Goal: Task Accomplishment & Management: Manage account settings

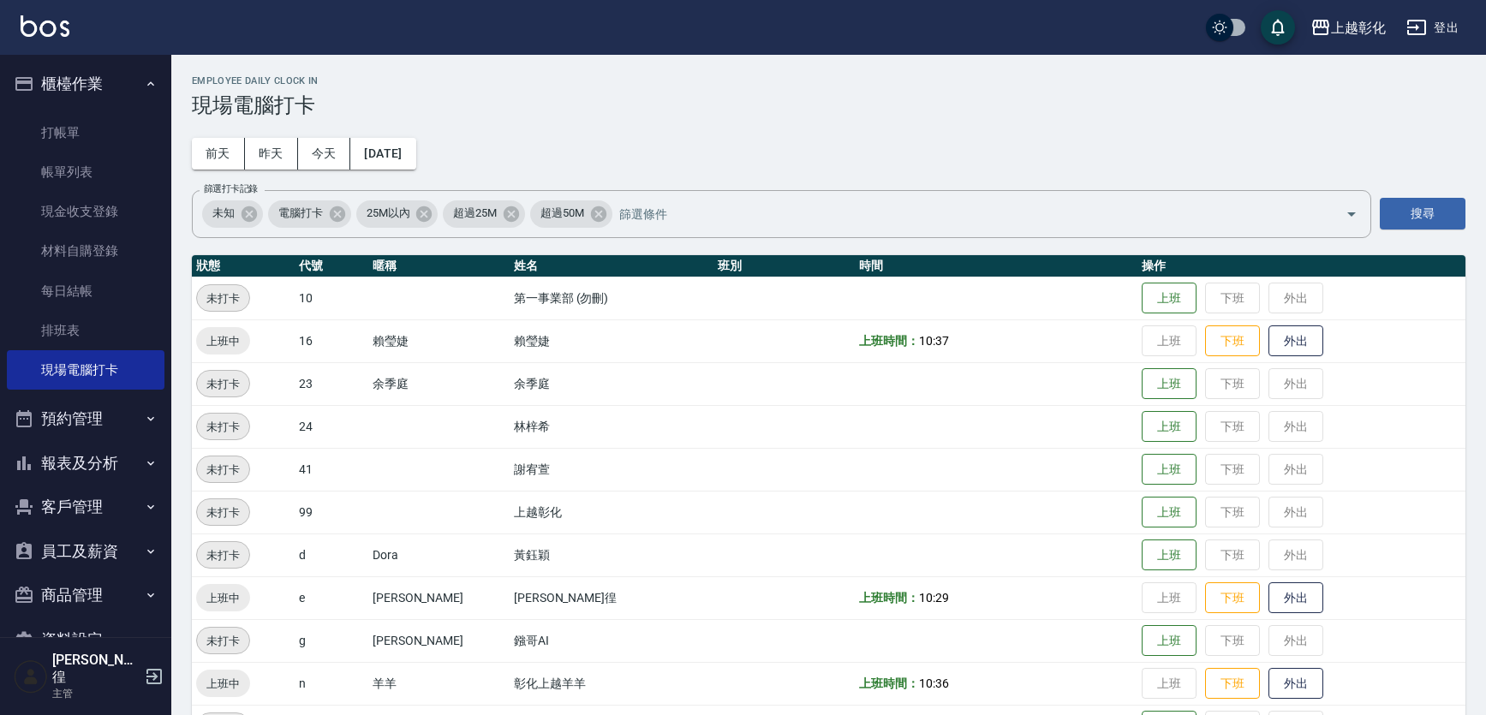
scroll to position [181, 0]
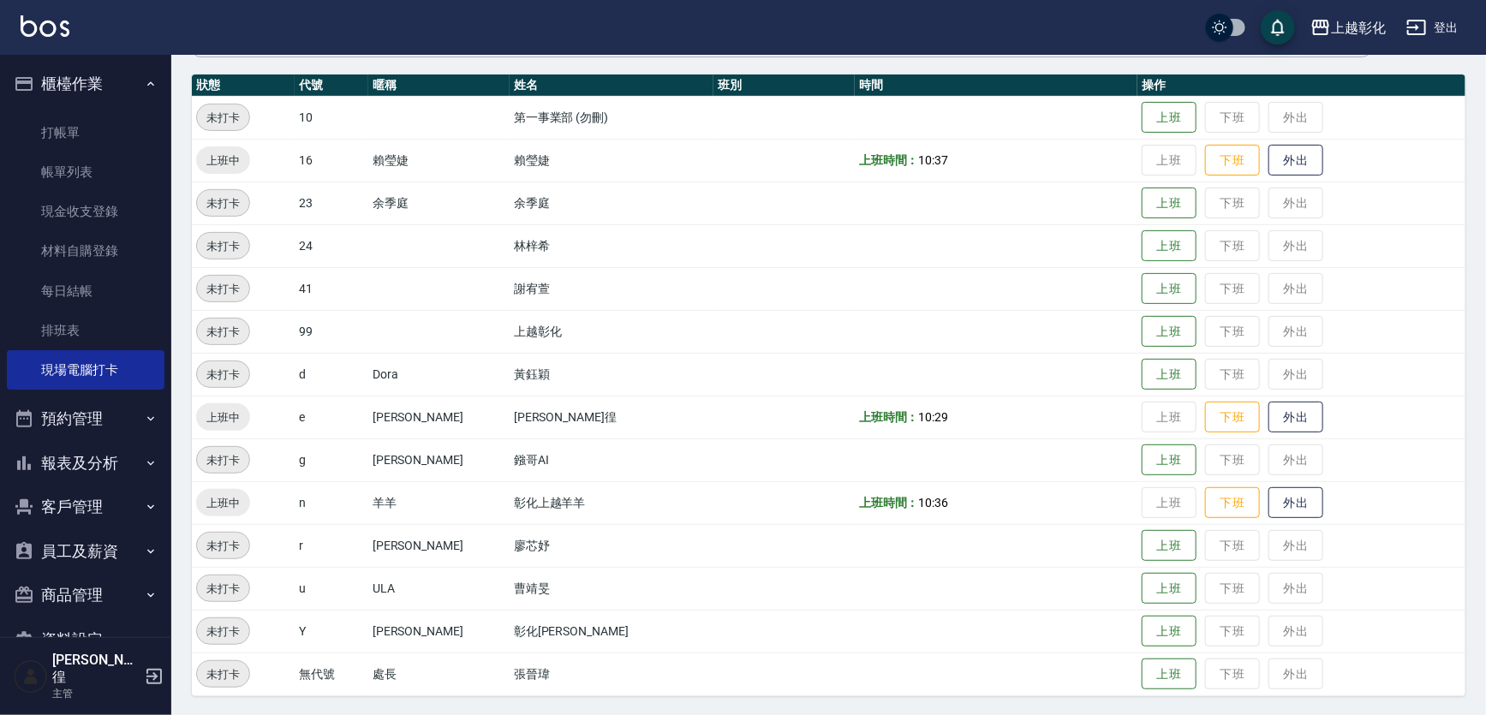
click at [60, 506] on button "客戶管理" at bounding box center [86, 507] width 158 height 45
drag, startPoint x: 57, startPoint y: 552, endPoint x: 74, endPoint y: 518, distance: 37.9
click at [57, 553] on link "客戶列表" at bounding box center [86, 555] width 158 height 39
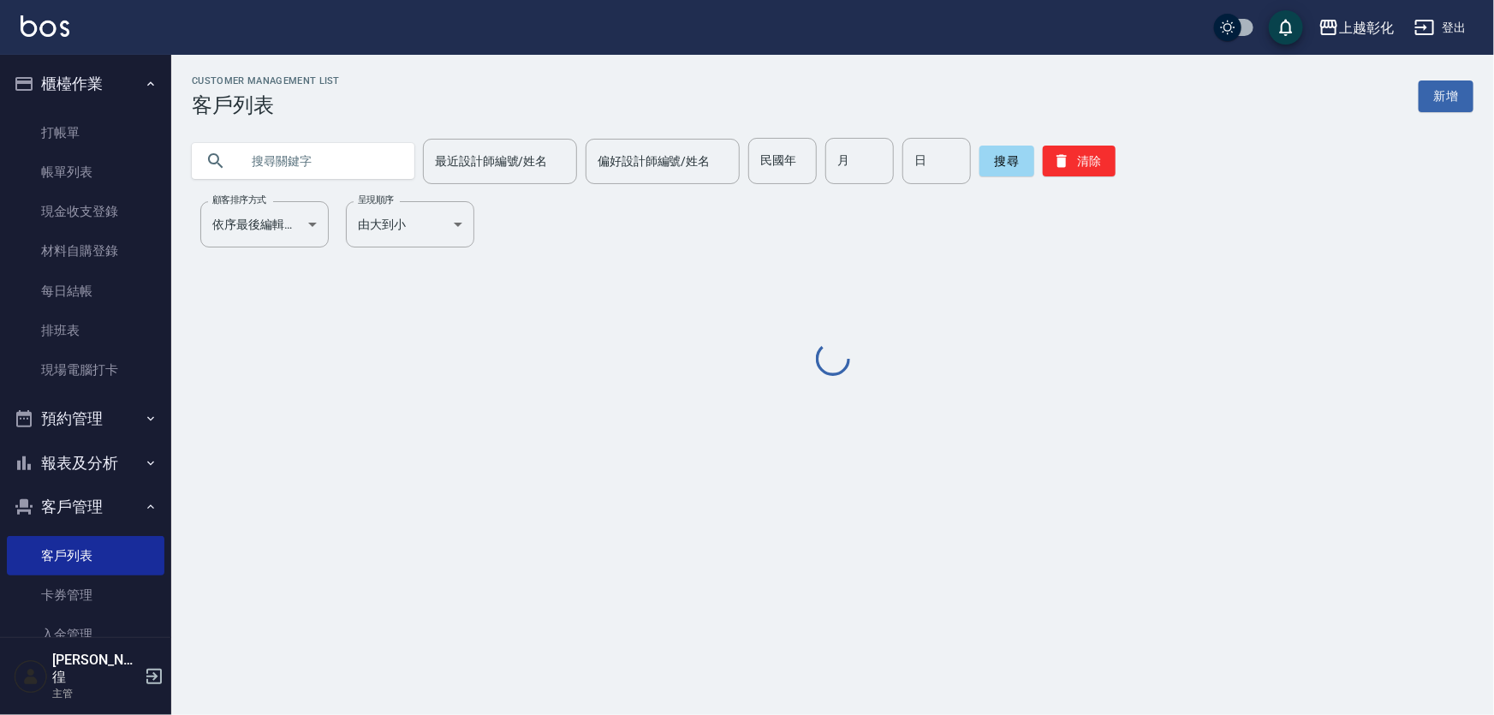
click at [313, 164] on input "text" at bounding box center [320, 161] width 161 height 46
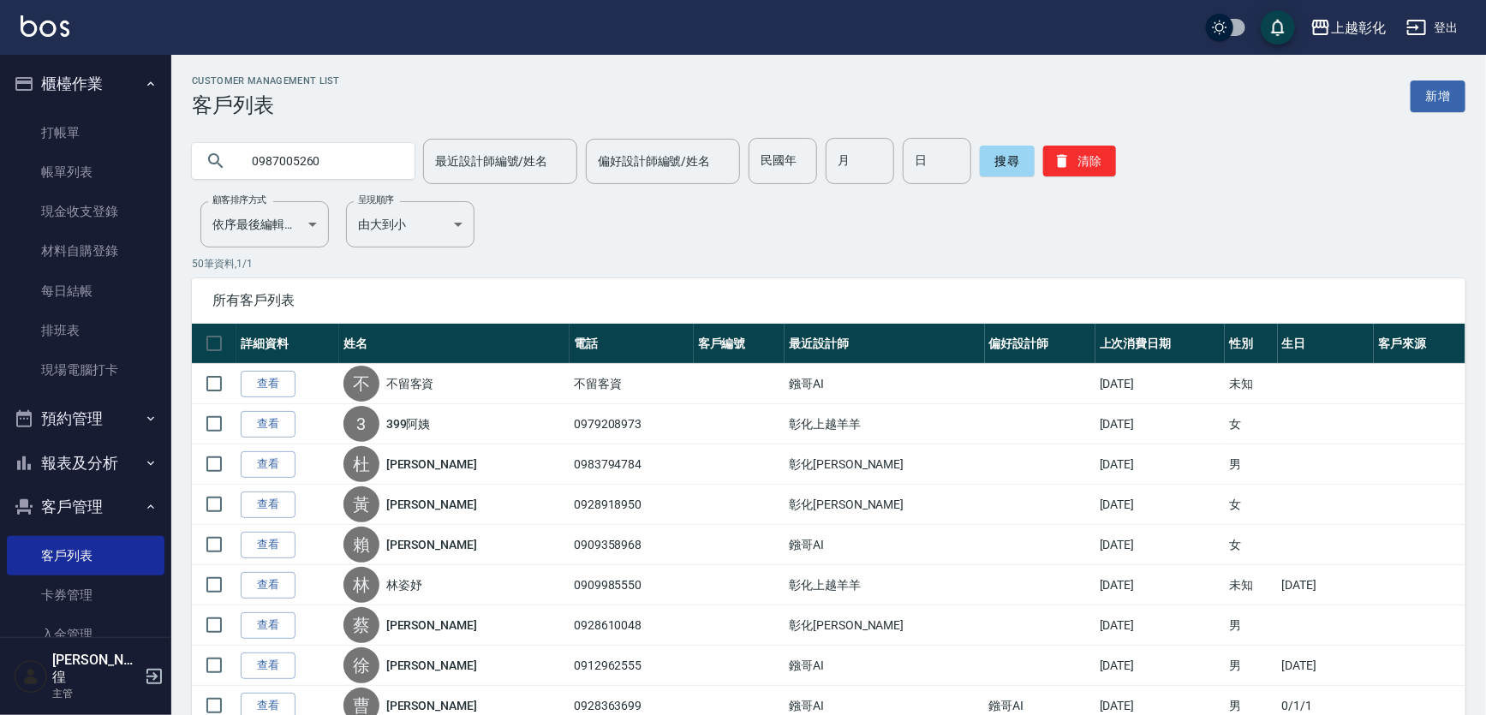
type input "0987005260"
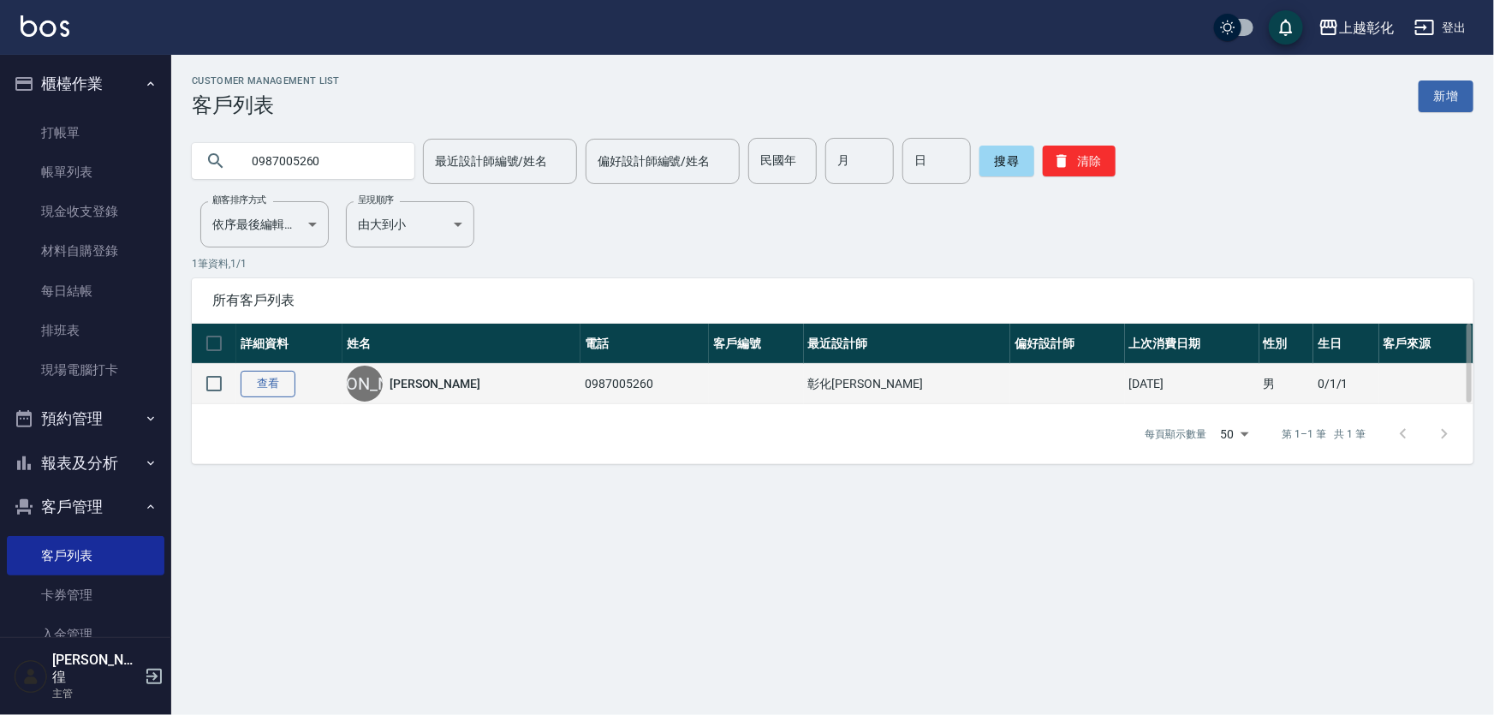
click at [267, 384] on link "查看" at bounding box center [268, 384] width 55 height 27
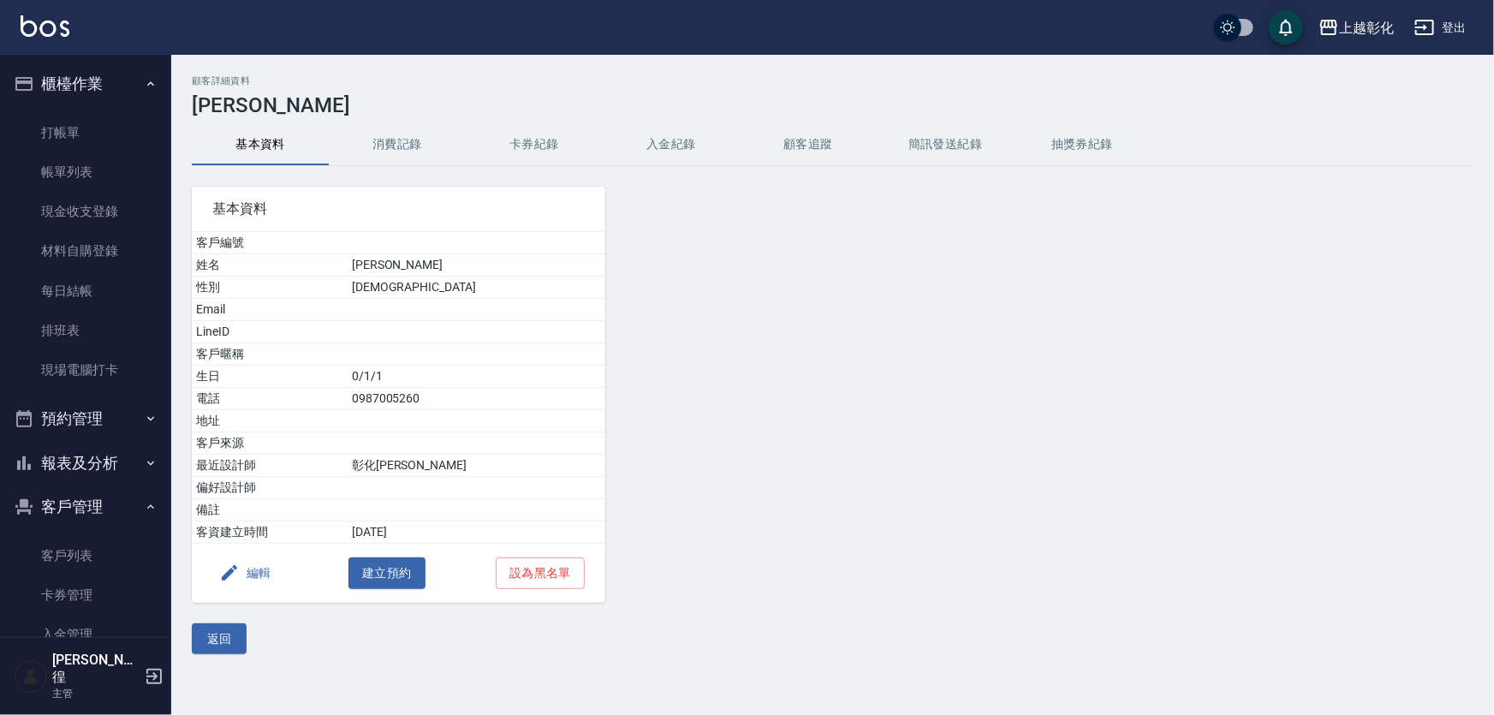
click at [402, 136] on button "消費記錄" at bounding box center [397, 144] width 137 height 41
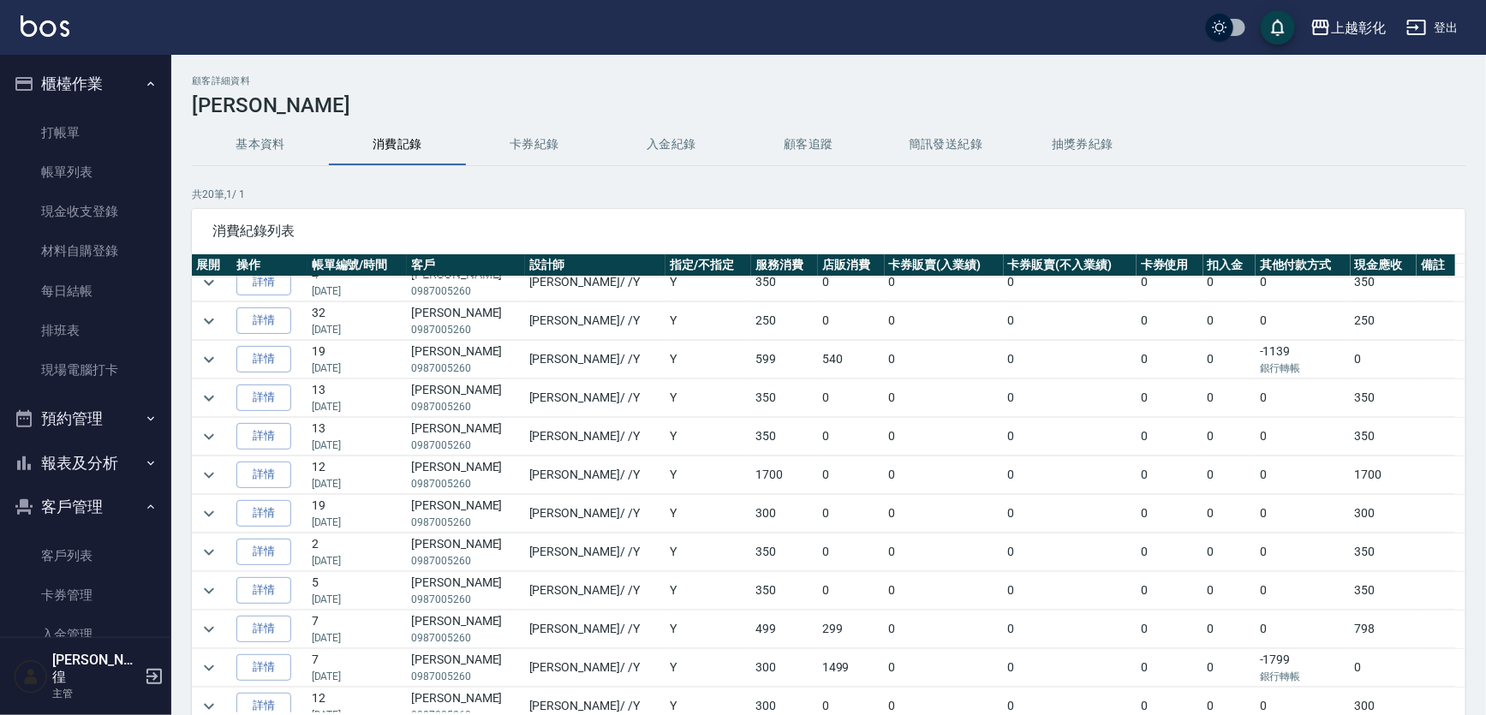
scroll to position [77, 0]
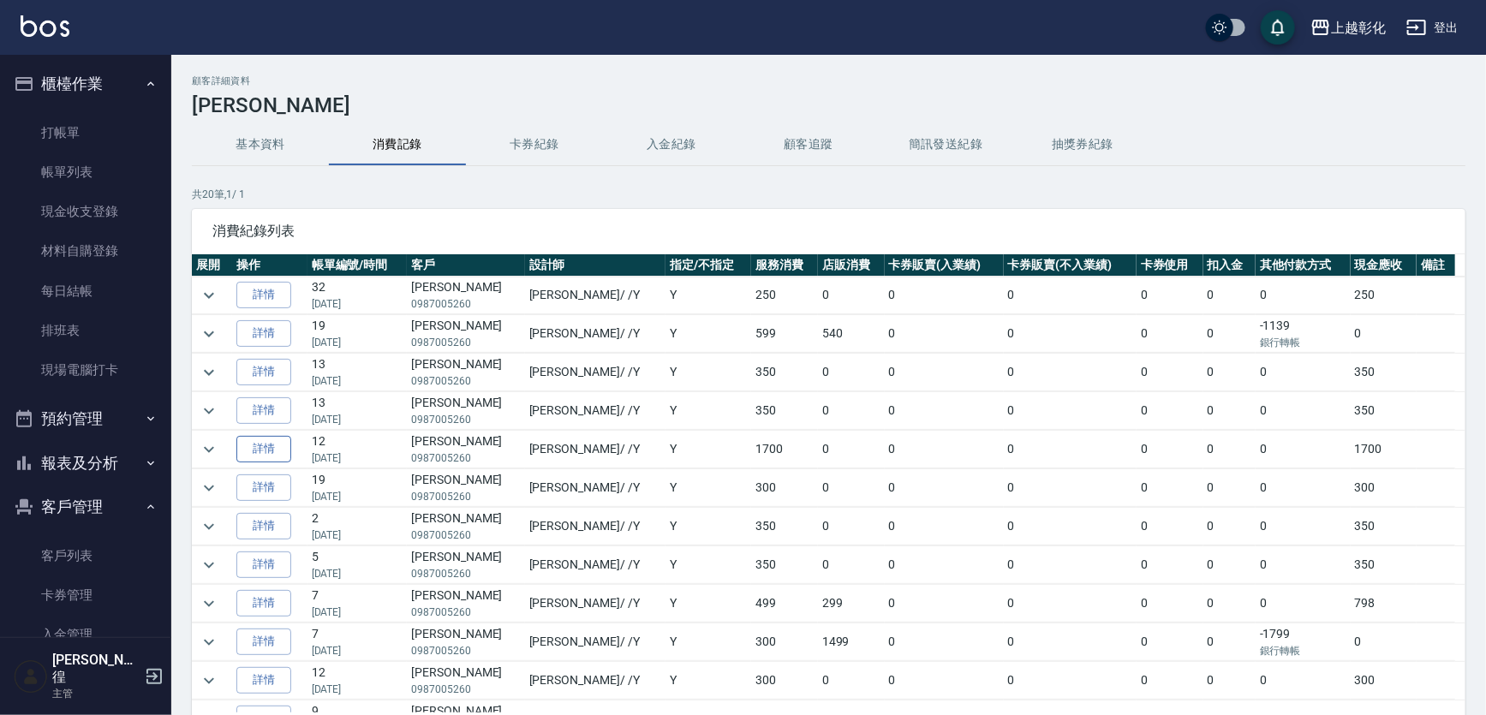
click at [264, 445] on link "詳情" at bounding box center [263, 449] width 55 height 27
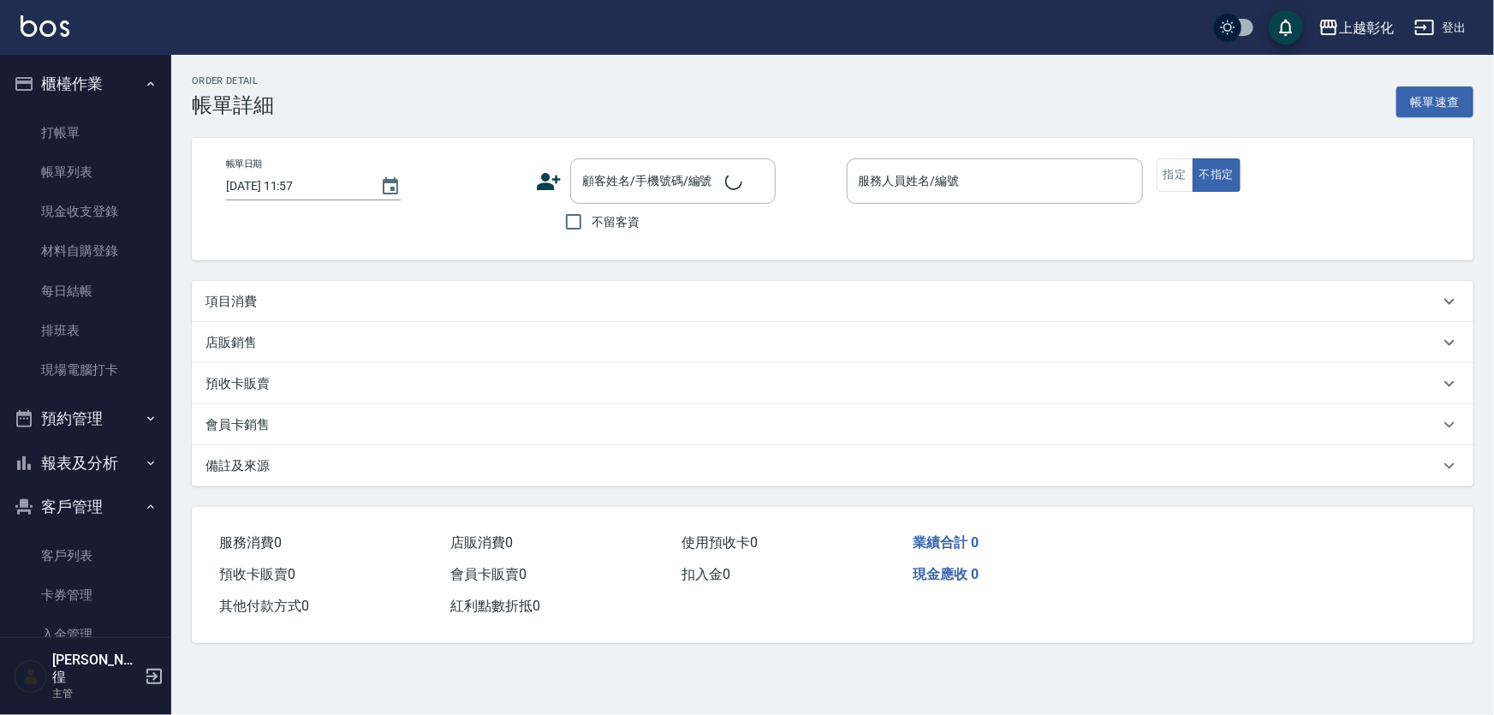
type input "[DATE] 16:44"
type input "[PERSON_NAME]"
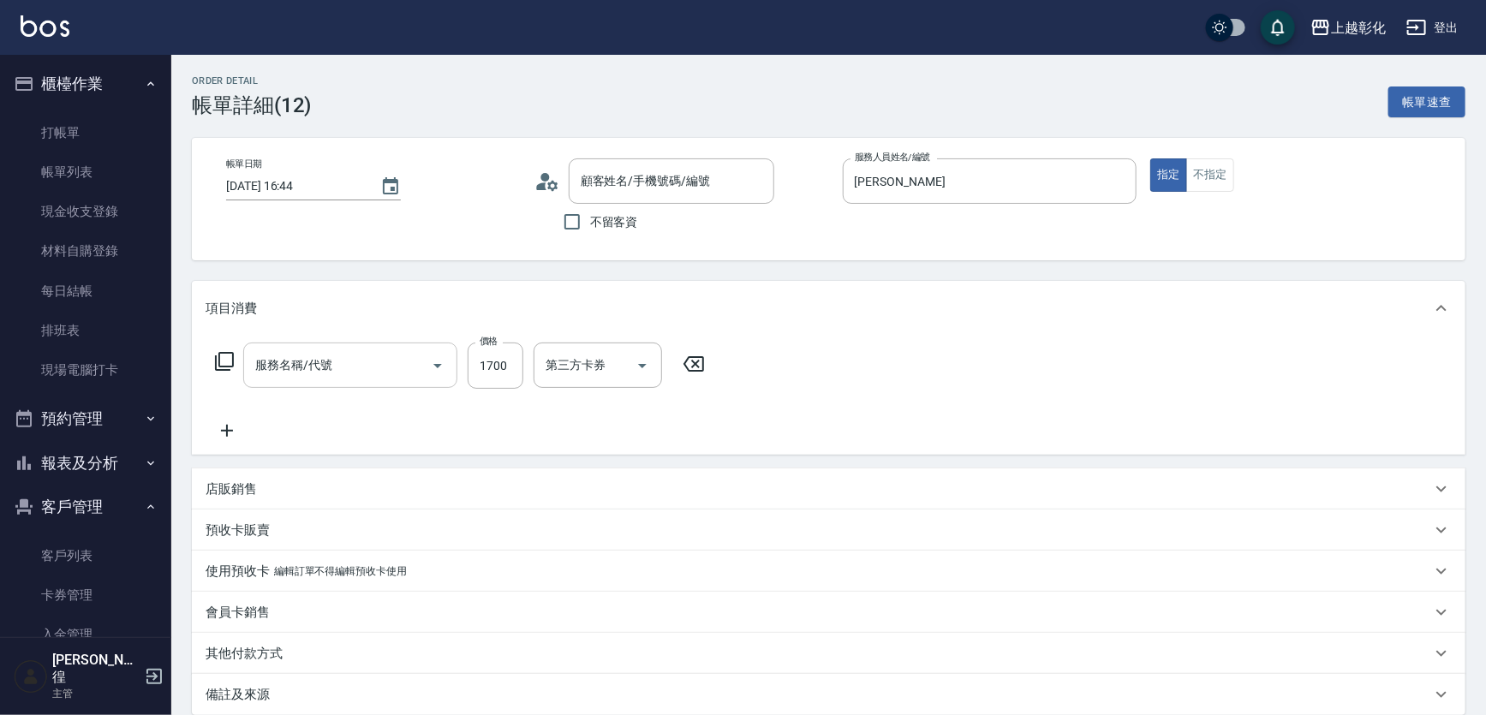
type input "[PERSON_NAME]/0987005260/null"
type input "型男燙髮B(001699)"
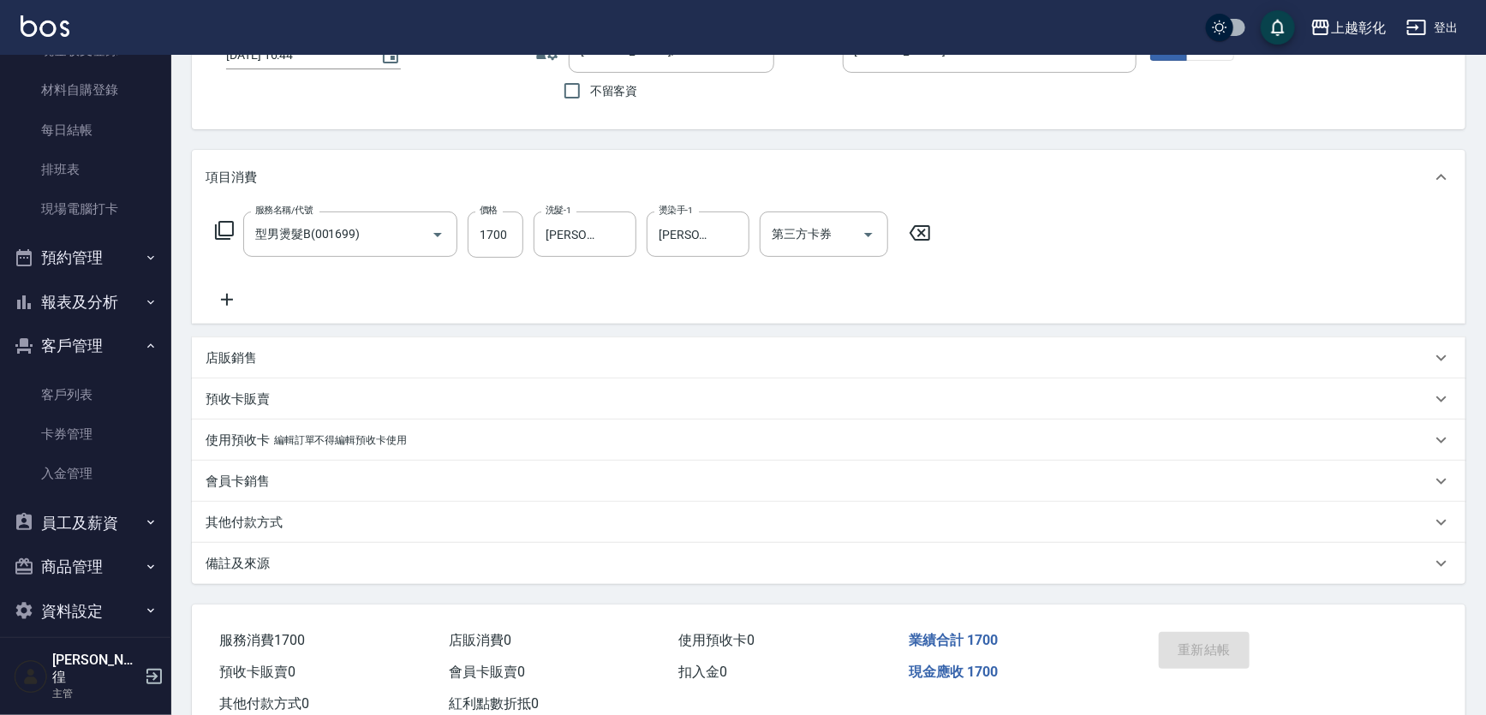
scroll to position [103, 0]
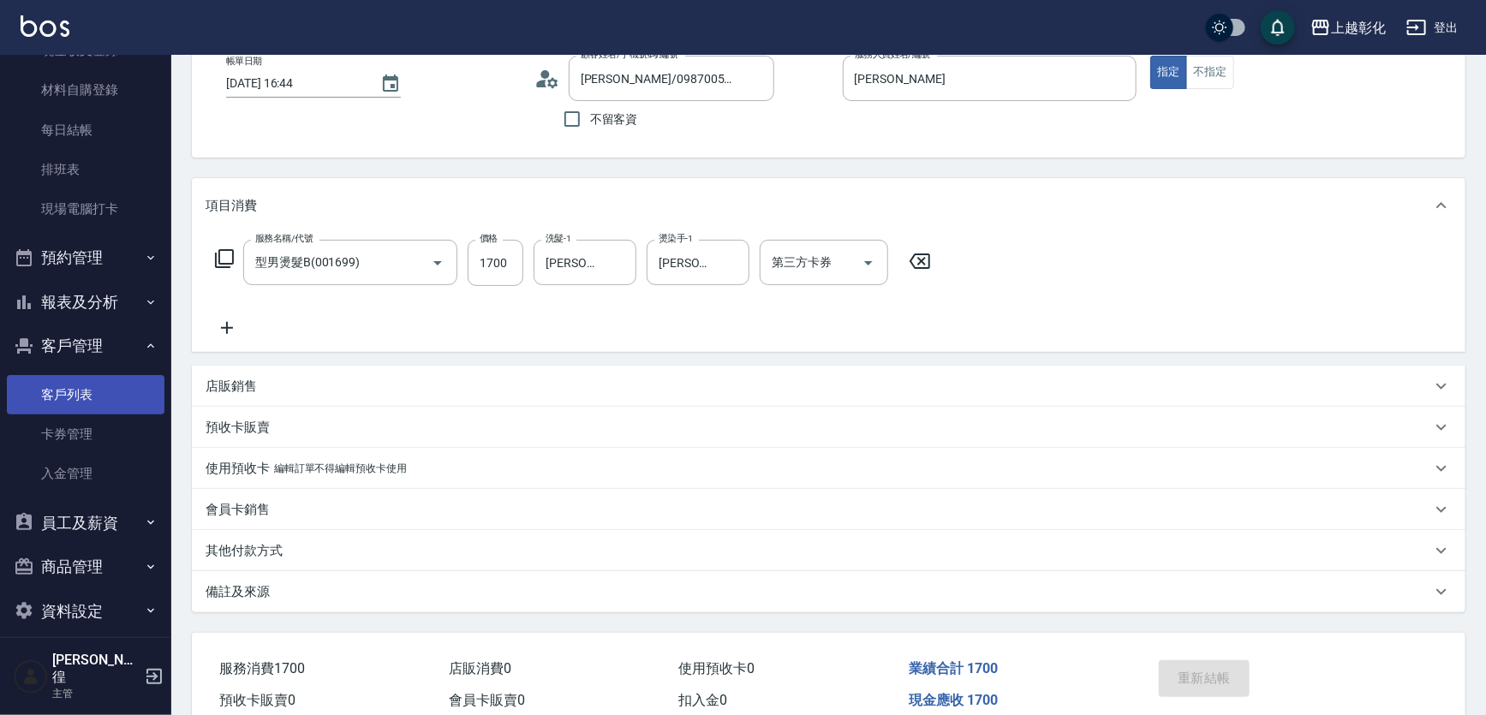
click at [63, 401] on link "客戶列表" at bounding box center [86, 394] width 158 height 39
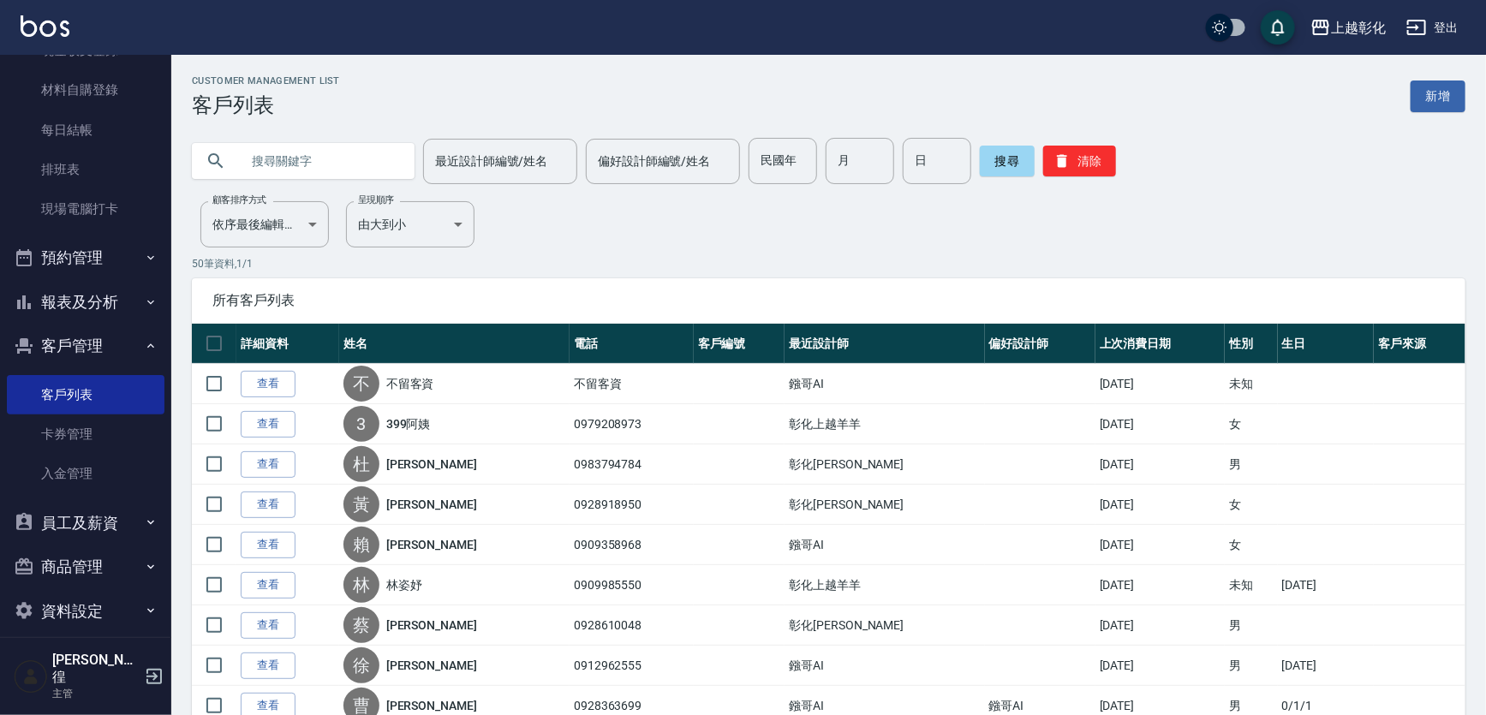
click at [267, 163] on input "text" at bounding box center [320, 161] width 161 height 46
type input "0920020429"
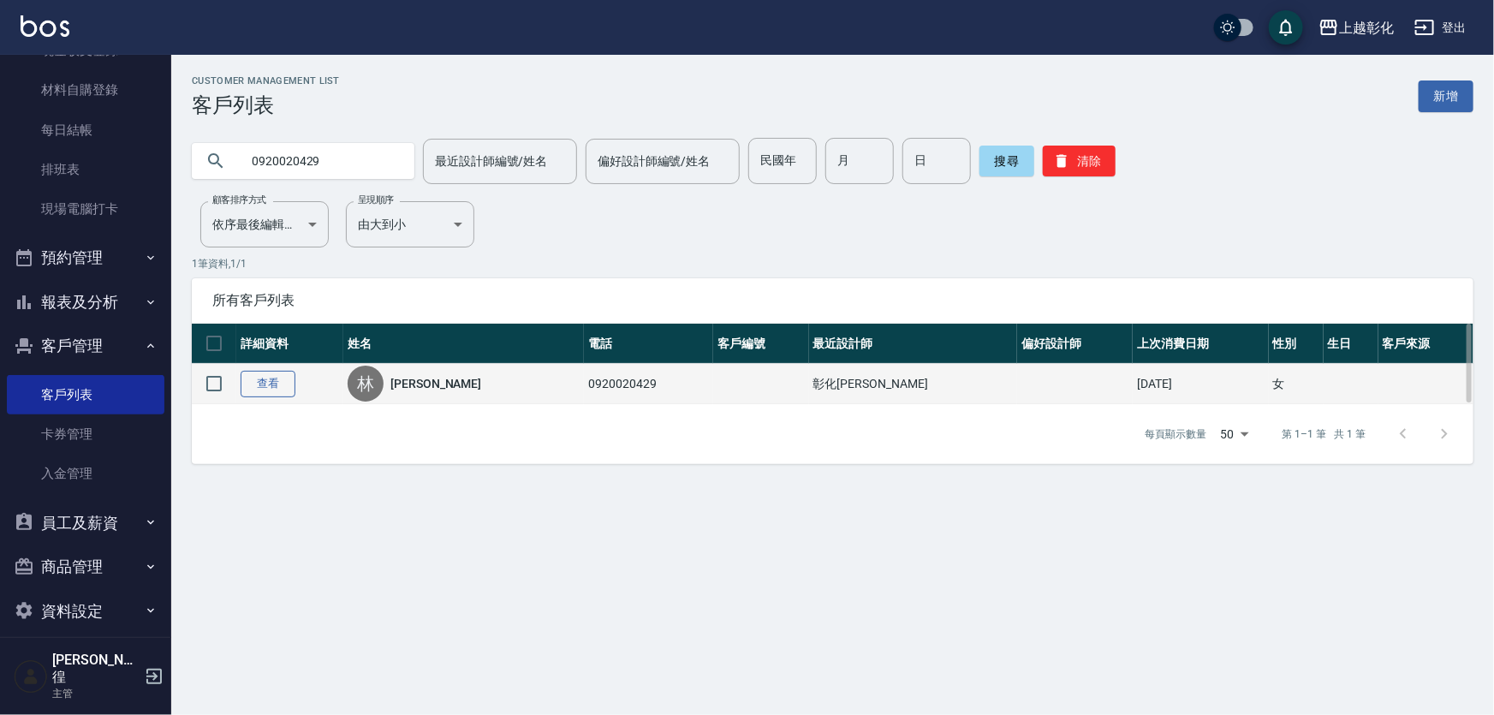
click at [275, 384] on link "查看" at bounding box center [268, 384] width 55 height 27
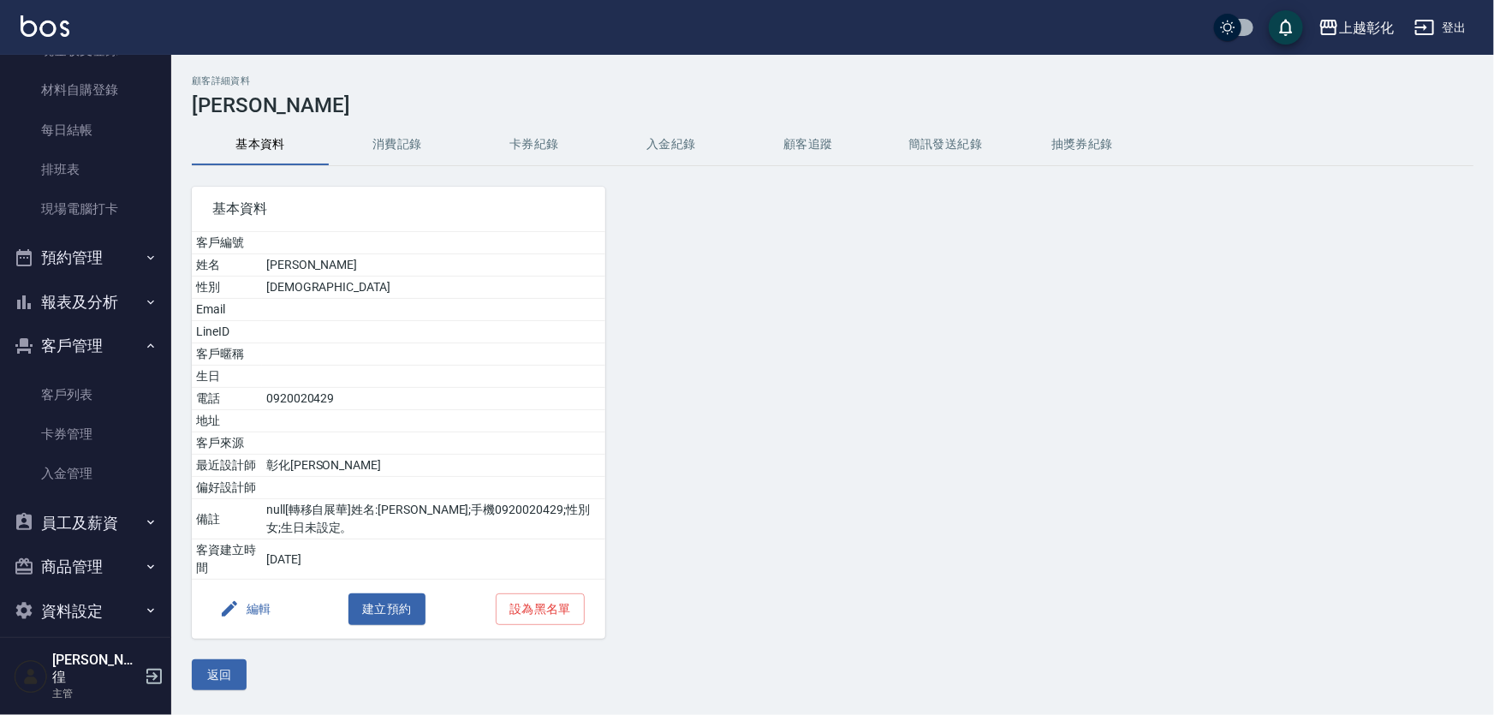
click at [677, 142] on button "入金紀錄" at bounding box center [671, 144] width 137 height 41
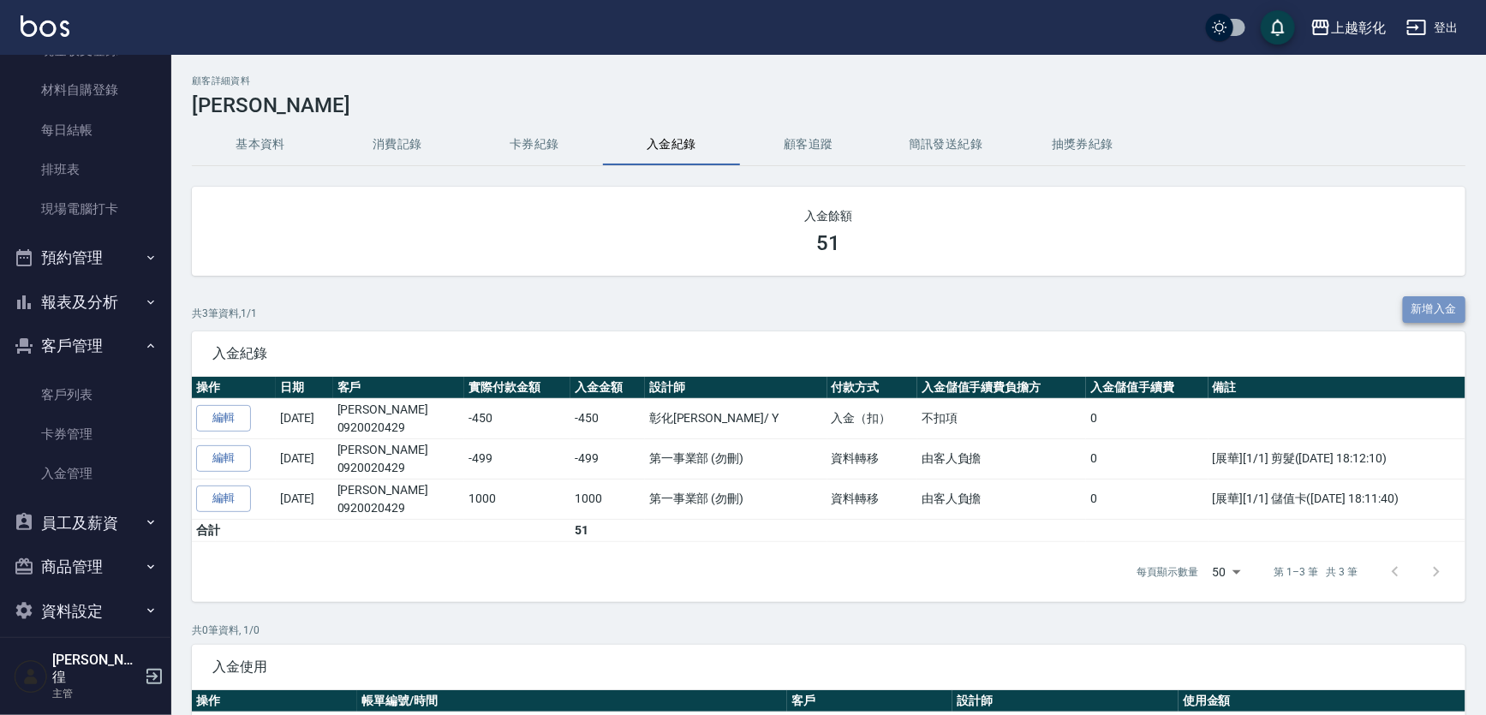
drag, startPoint x: 1433, startPoint y: 313, endPoint x: 1389, endPoint y: 286, distance: 51.1
click at [1433, 313] on button "新增入金" at bounding box center [1434, 309] width 63 height 27
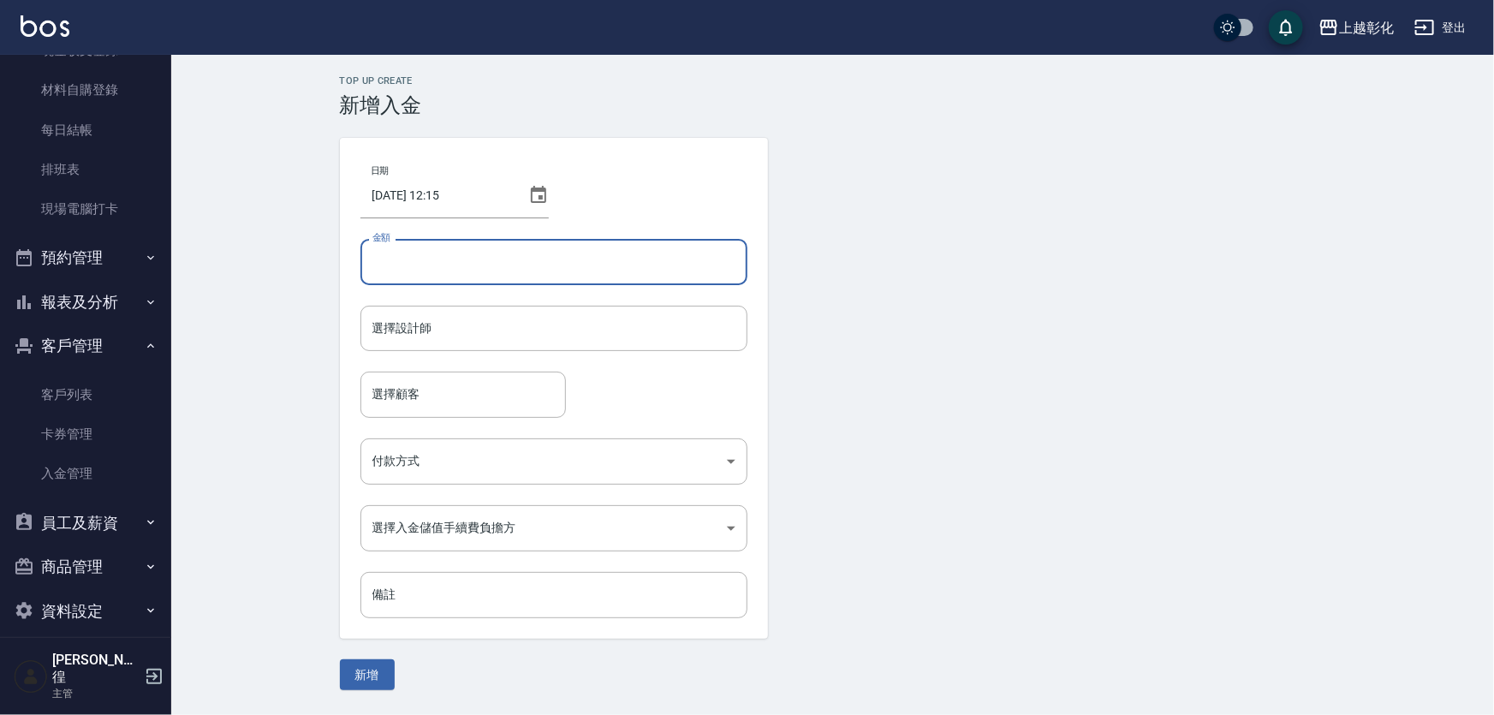
click at [527, 254] on input "金額" at bounding box center [554, 262] width 387 height 46
type input "3000"
click at [470, 327] on input "選擇設計師" at bounding box center [554, 328] width 372 height 30
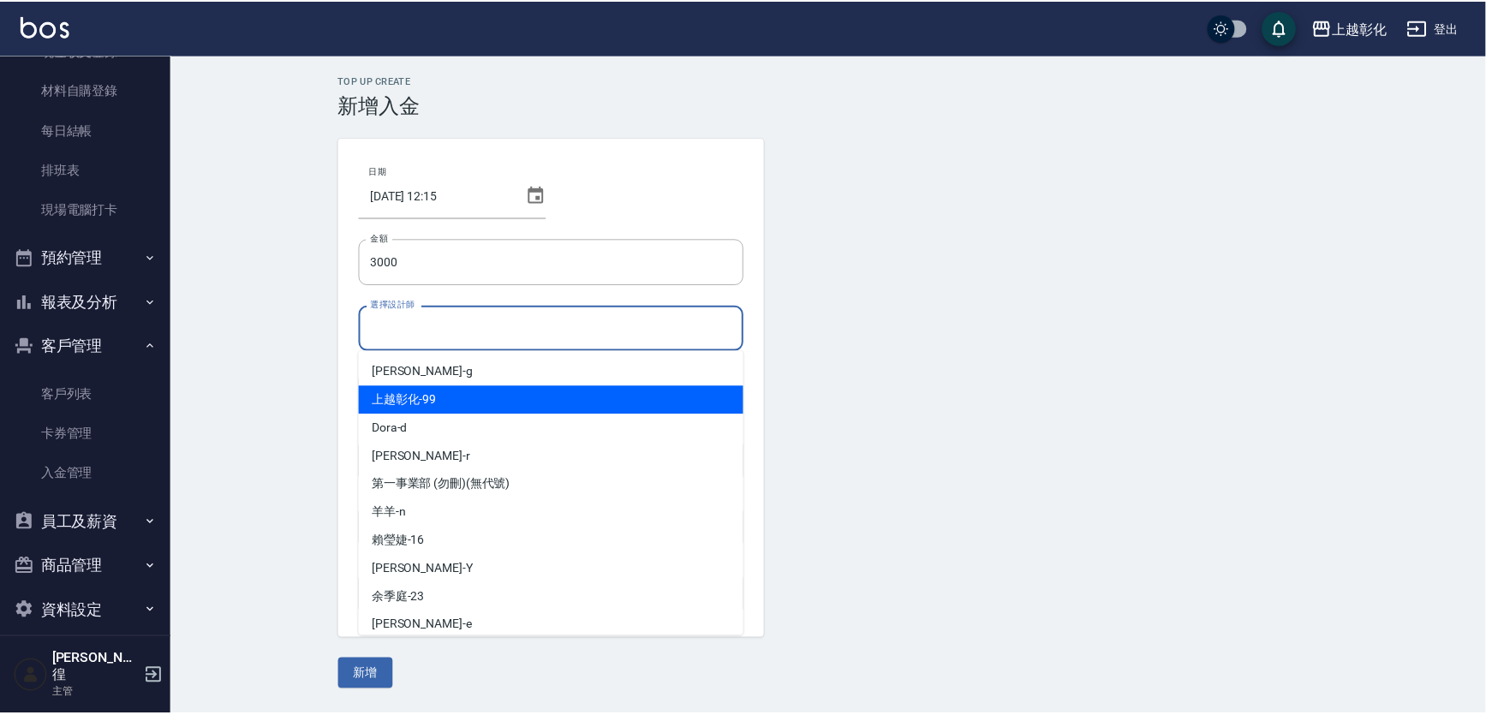
scroll to position [94, 0]
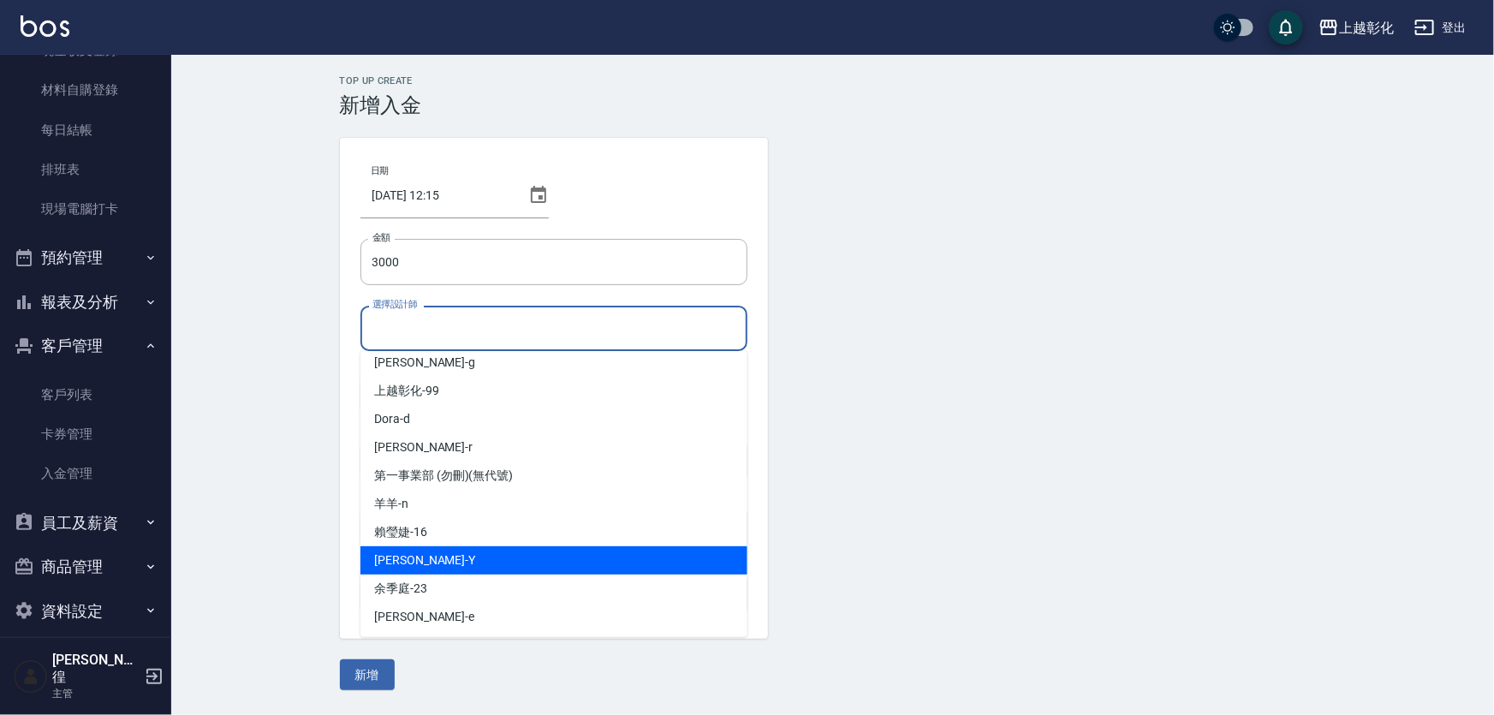
click at [402, 568] on span "[PERSON_NAME] -Y" at bounding box center [424, 560] width 101 height 18
type input "[PERSON_NAME]"
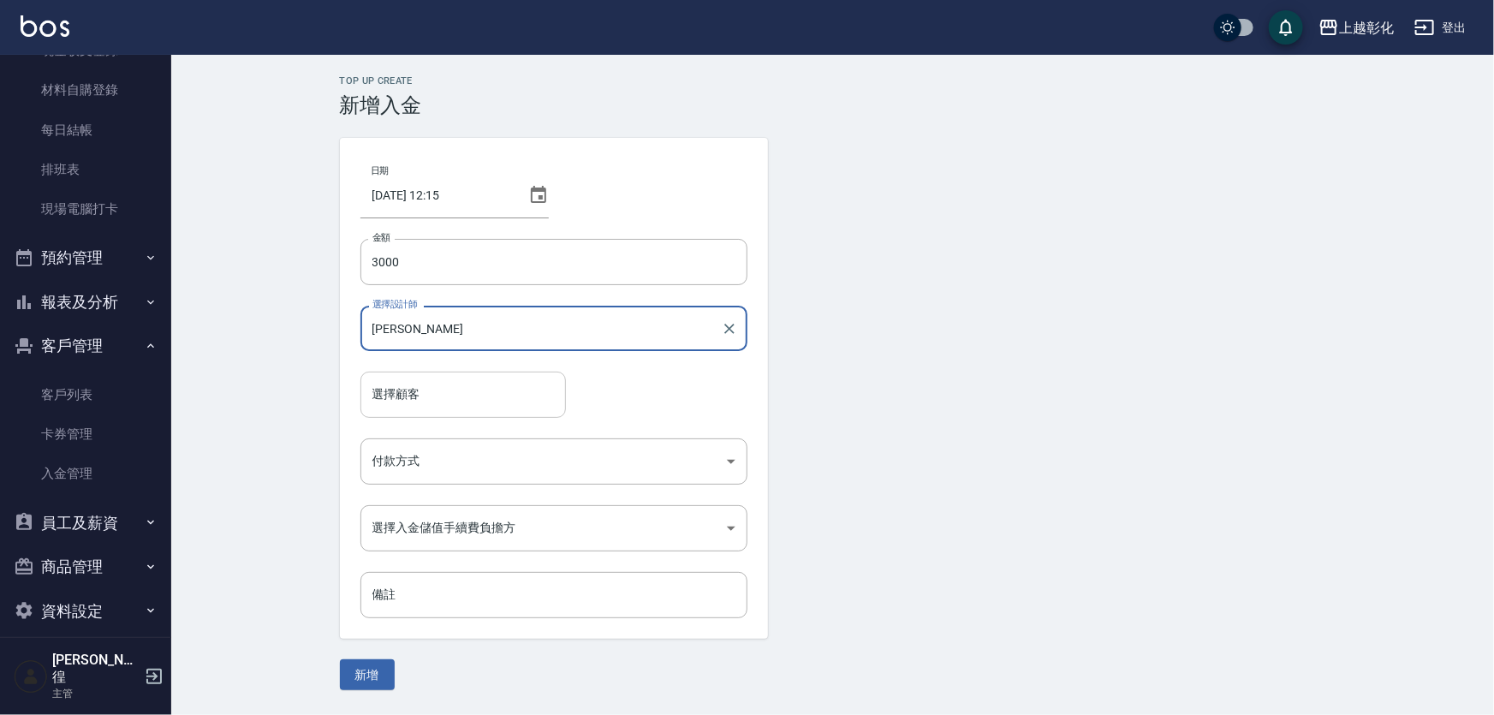
click at [419, 384] on input "選擇顧客" at bounding box center [463, 394] width 190 height 30
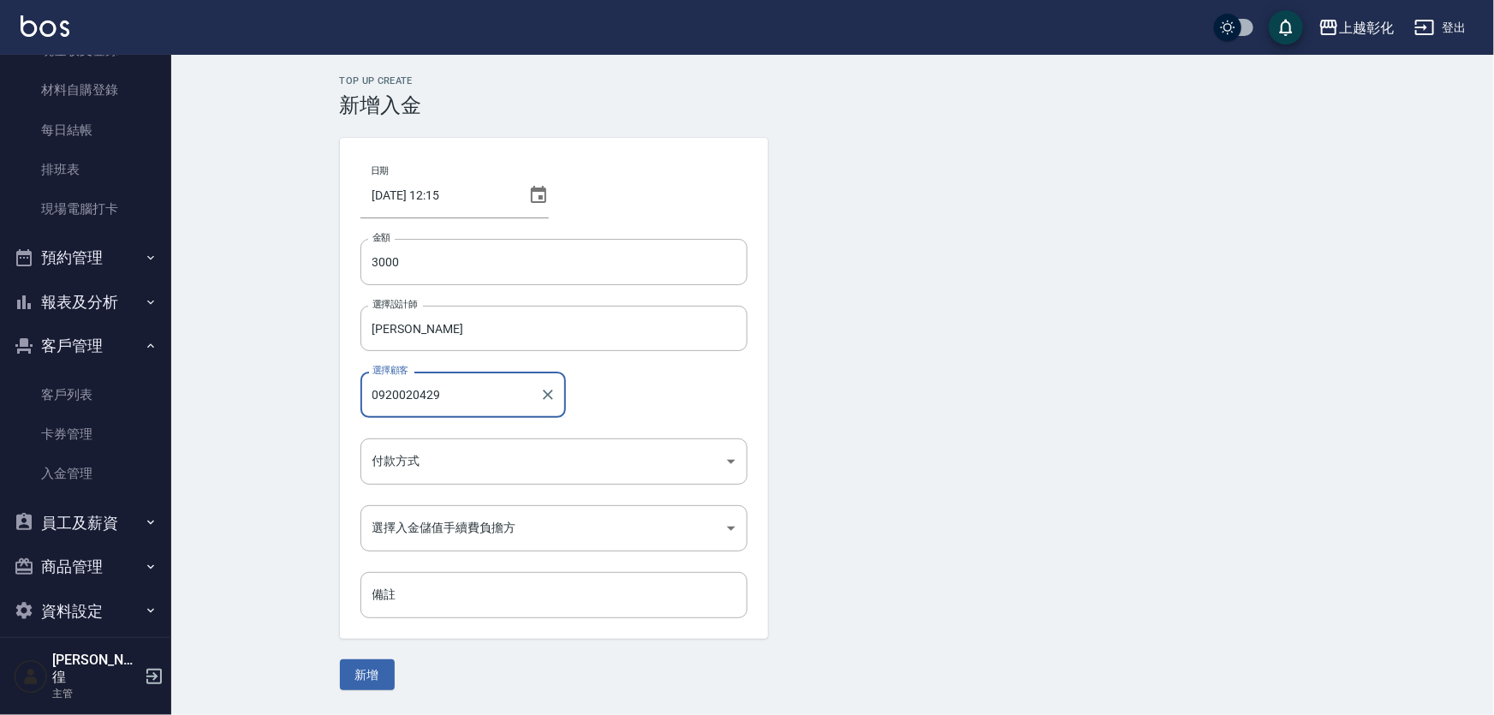
click at [340, 659] on button "新增" at bounding box center [367, 675] width 55 height 32
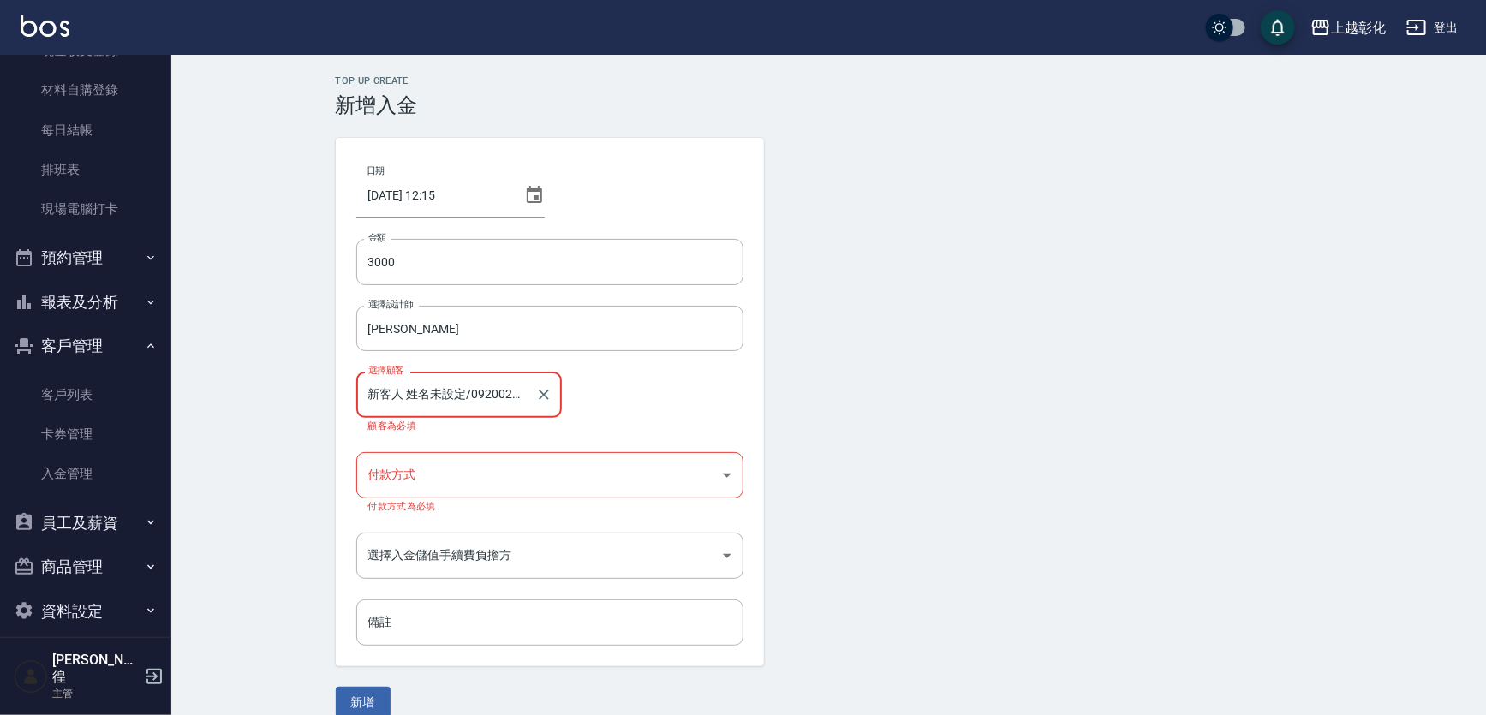
type input "[PERSON_NAME]/0920020429"
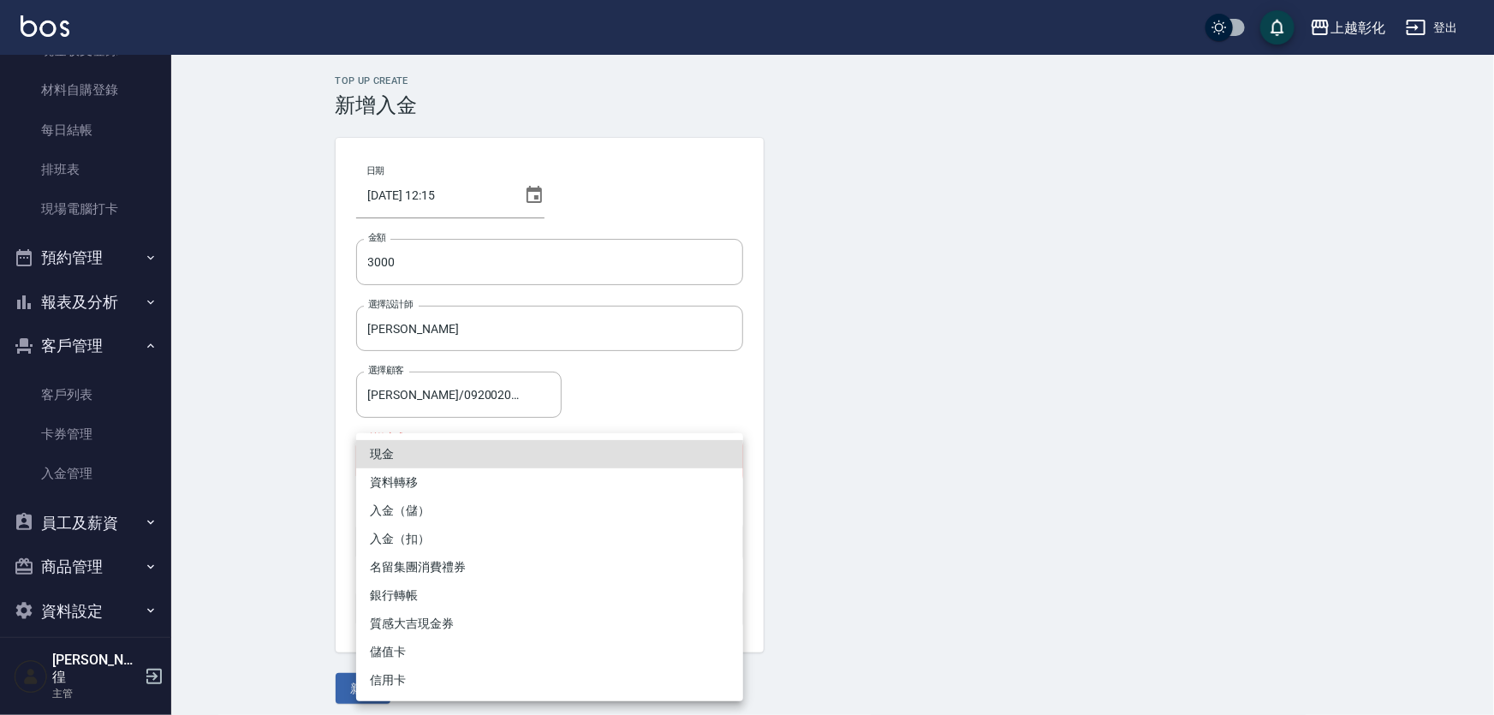
click at [427, 456] on body "上越彰化 登出 櫃檯作業 打帳單 帳單列表 現金收支登錄 材料自購登錄 每日結帳 排班表 現場電腦打卡 預約管理 預約管理 單日預約紀錄 單週預約紀錄 報表及…" at bounding box center [747, 362] width 1494 height 724
click at [421, 503] on li "入金（儲）" at bounding box center [549, 511] width 387 height 28
type input "入金（儲）"
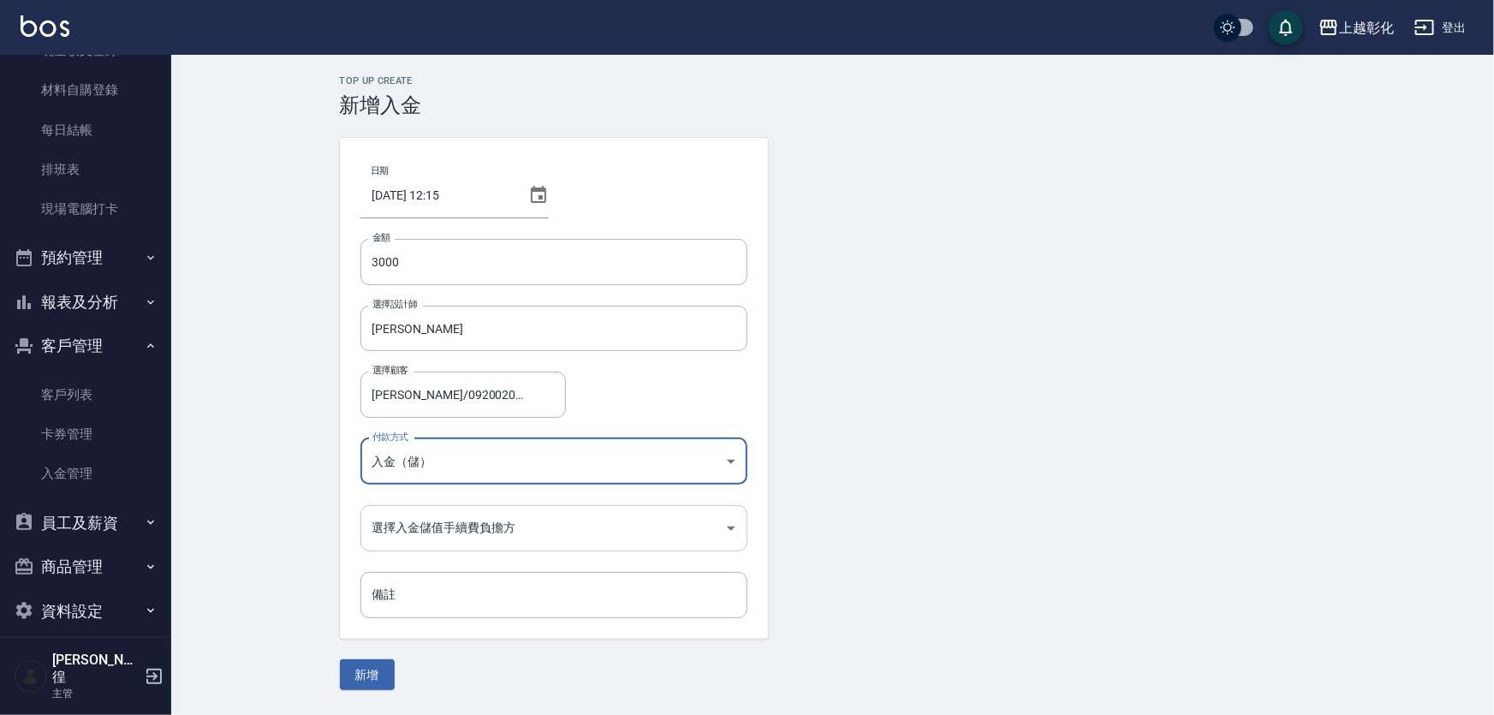
click at [427, 524] on body "上越彰化 登出 櫃檯作業 打帳單 帳單列表 現金收支登錄 材料自購登錄 每日結帳 排班表 現場電腦打卡 預約管理 預約管理 單日預約紀錄 單週預約紀錄 報表及…" at bounding box center [747, 357] width 1494 height 715
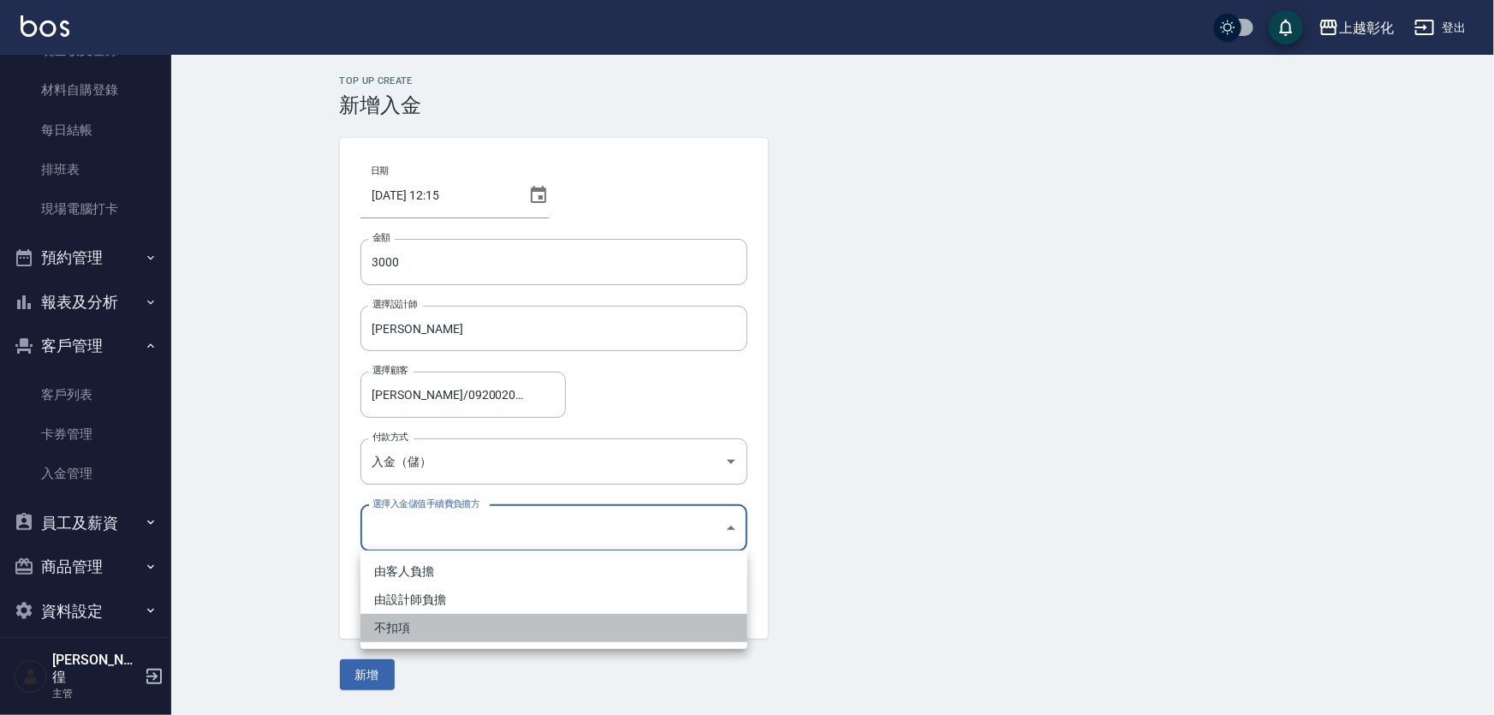
drag, startPoint x: 402, startPoint y: 633, endPoint x: 426, endPoint y: 599, distance: 41.1
click at [404, 629] on li "不扣項" at bounding box center [554, 628] width 387 height 28
type input "WITHOUTHANDLINGFEE"
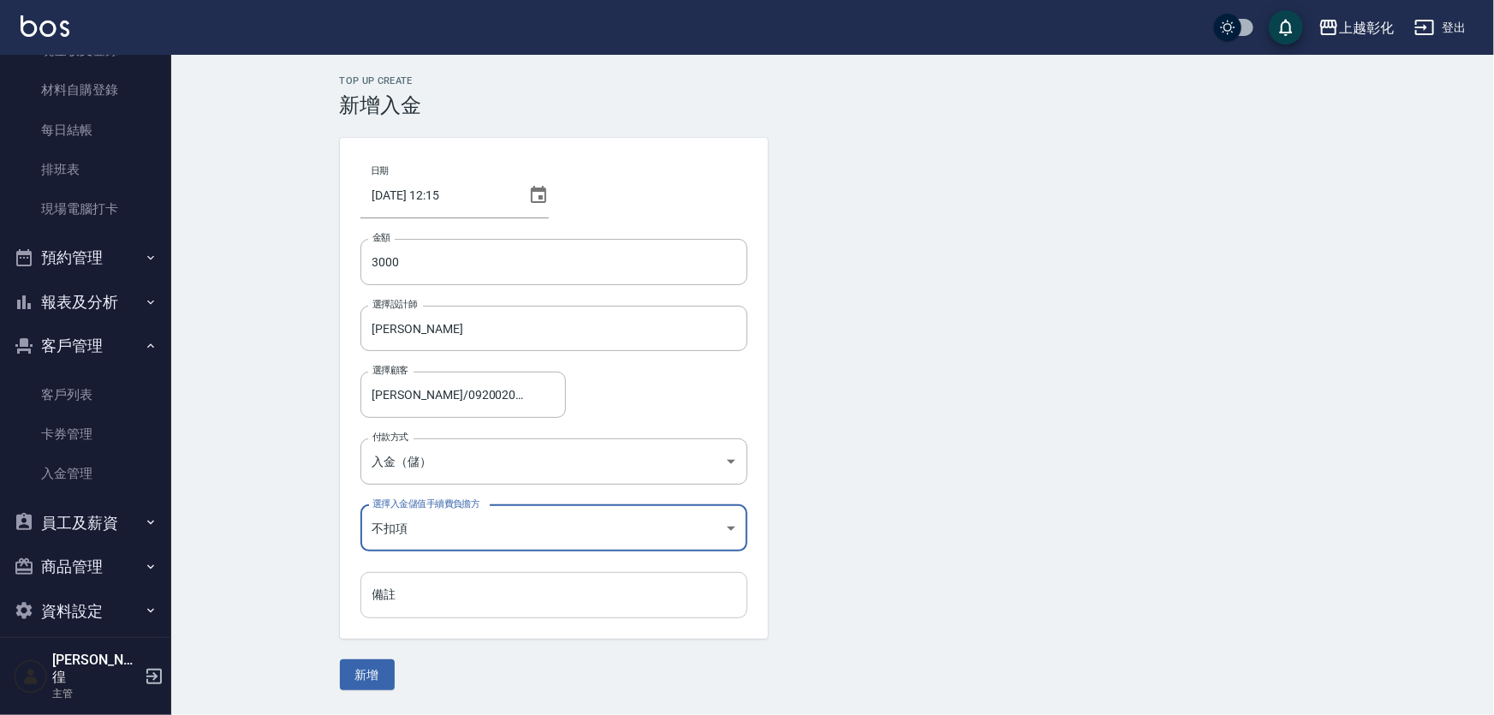
click at [410, 591] on input "備註" at bounding box center [554, 595] width 387 height 46
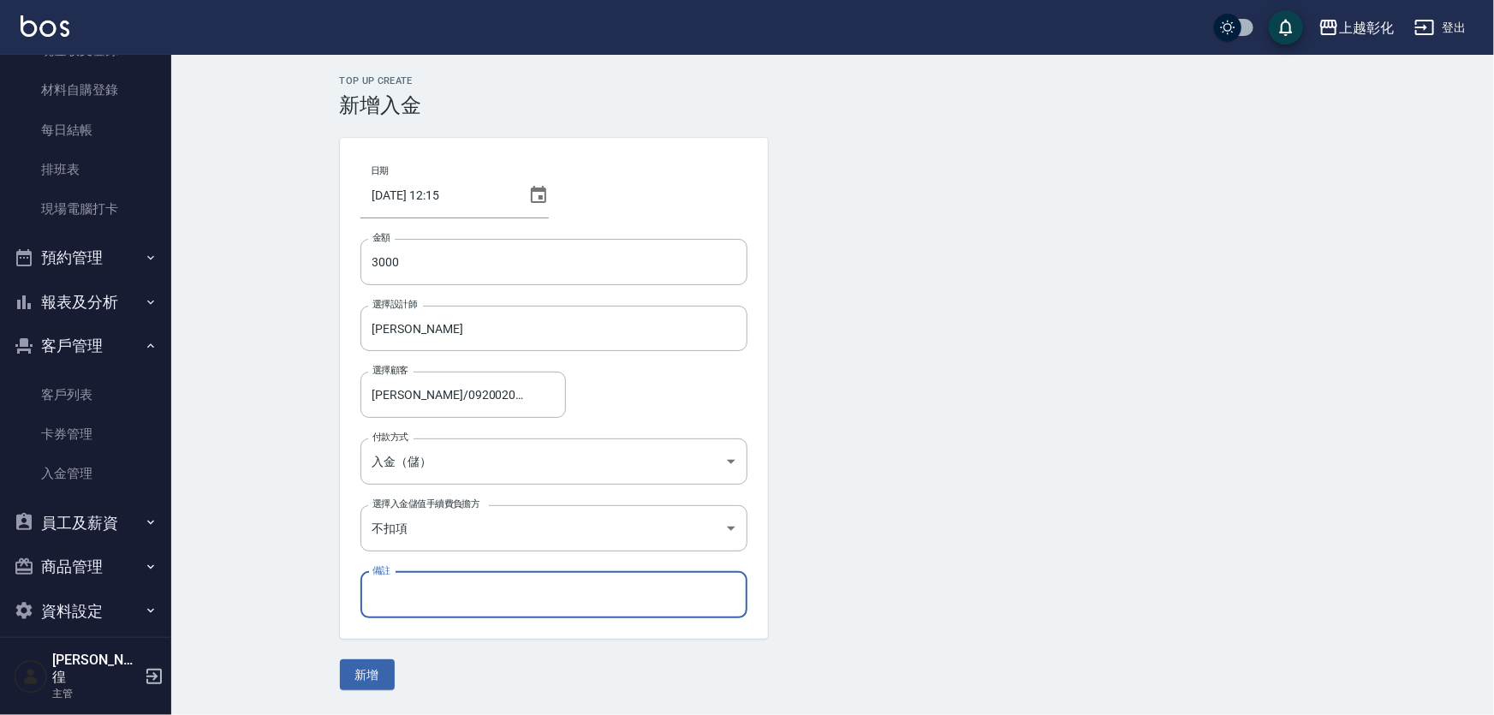
type input "[DATE]"
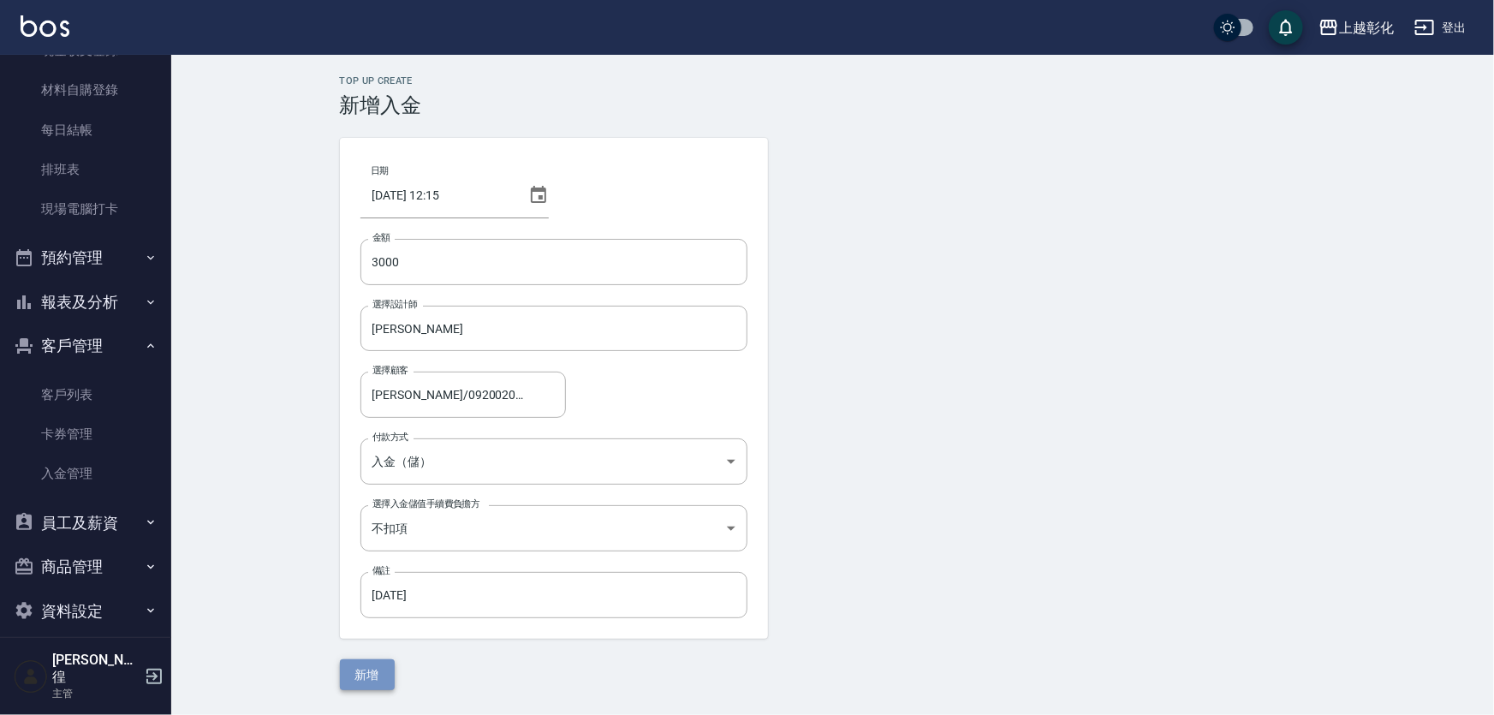
click at [359, 681] on button "新增" at bounding box center [367, 675] width 55 height 32
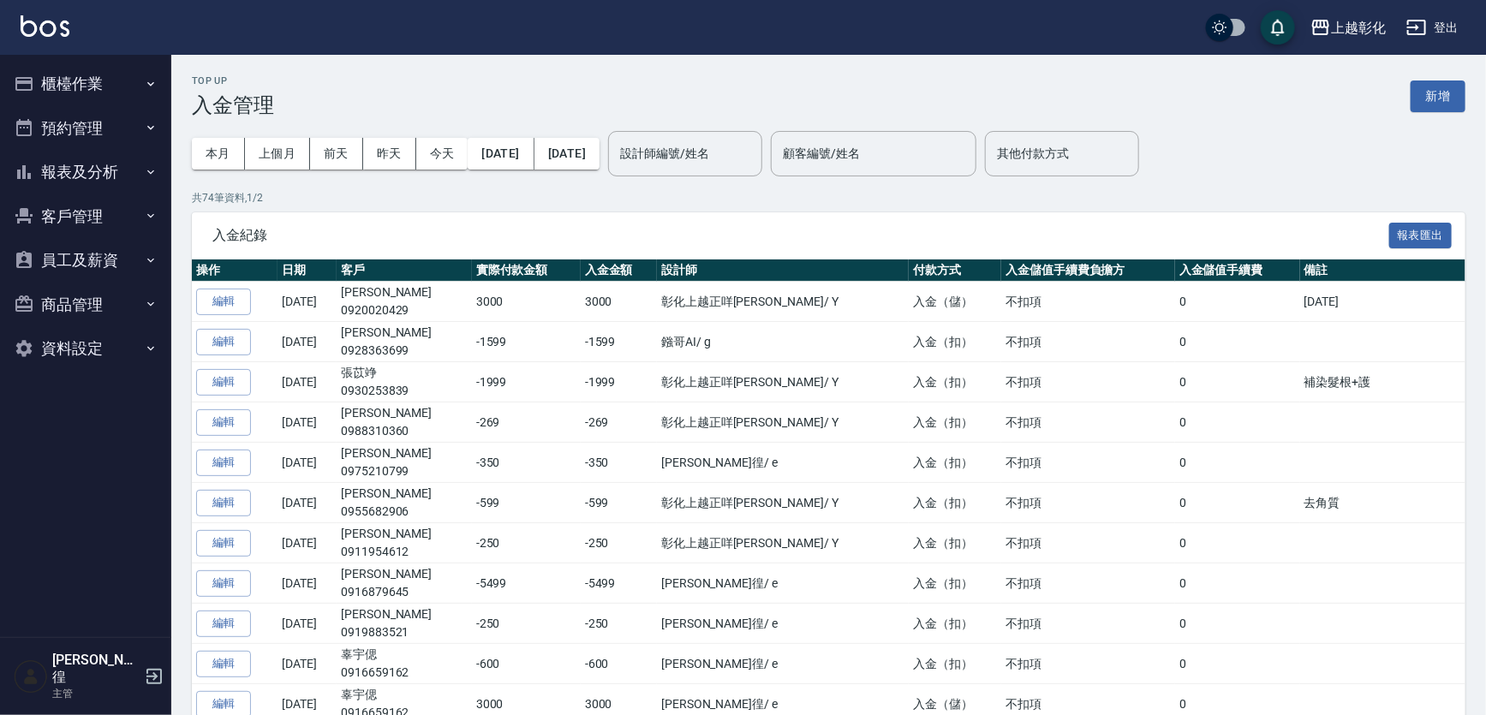
click at [67, 216] on button "客戶管理" at bounding box center [86, 216] width 158 height 45
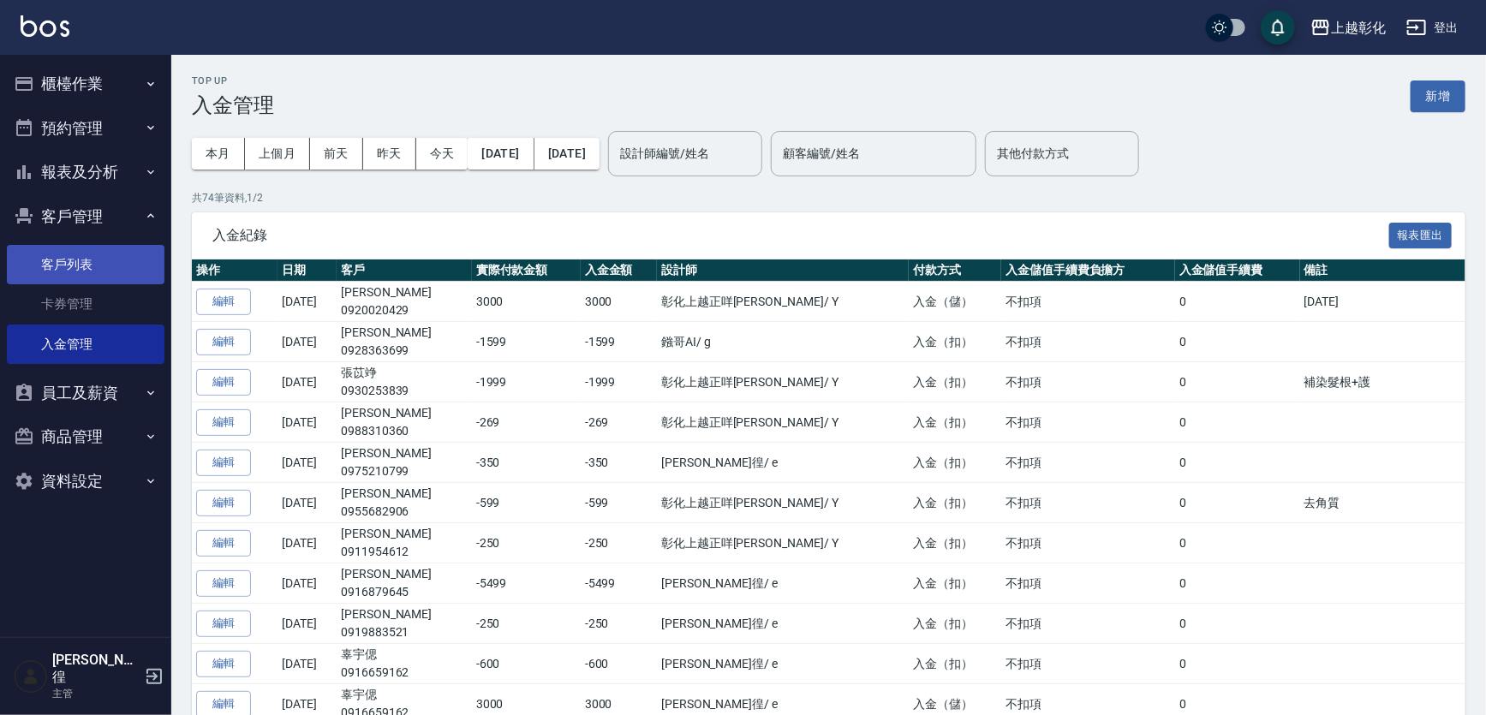
click at [54, 265] on link "客戶列表" at bounding box center [86, 264] width 158 height 39
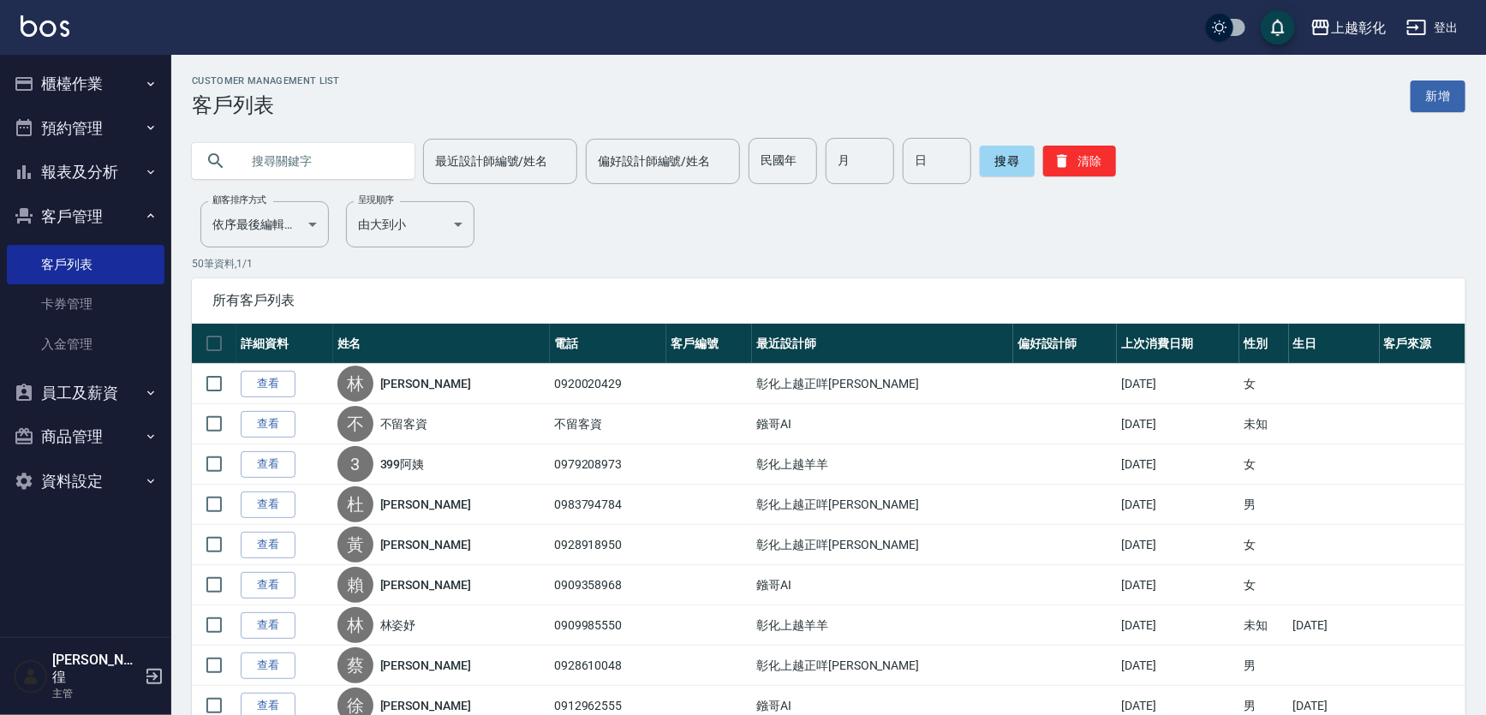
click at [267, 158] on input "text" at bounding box center [320, 161] width 161 height 46
drag, startPoint x: 266, startPoint y: 376, endPoint x: 265, endPoint y: 367, distance: 8.7
click at [266, 375] on link "查看" at bounding box center [268, 384] width 55 height 27
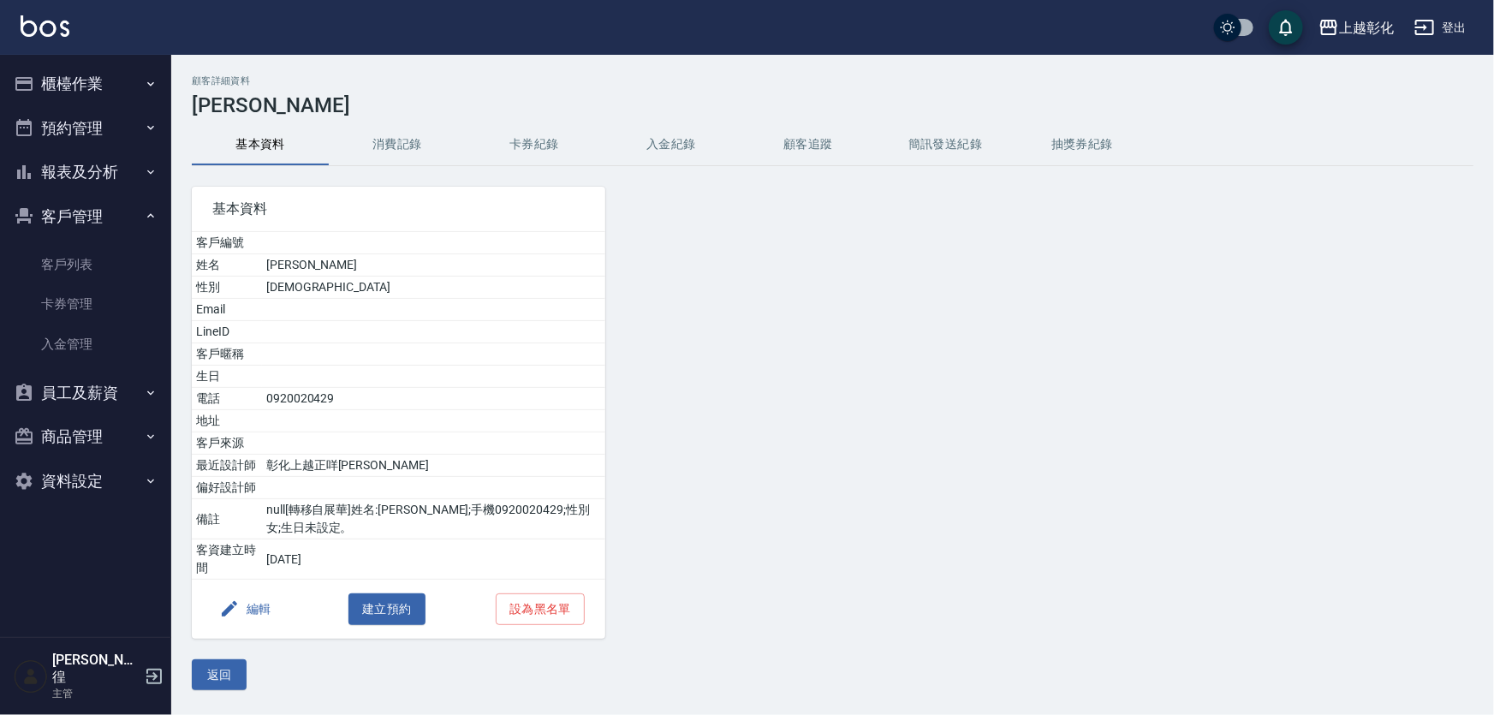
click at [401, 145] on button "消費記錄" at bounding box center [397, 144] width 137 height 41
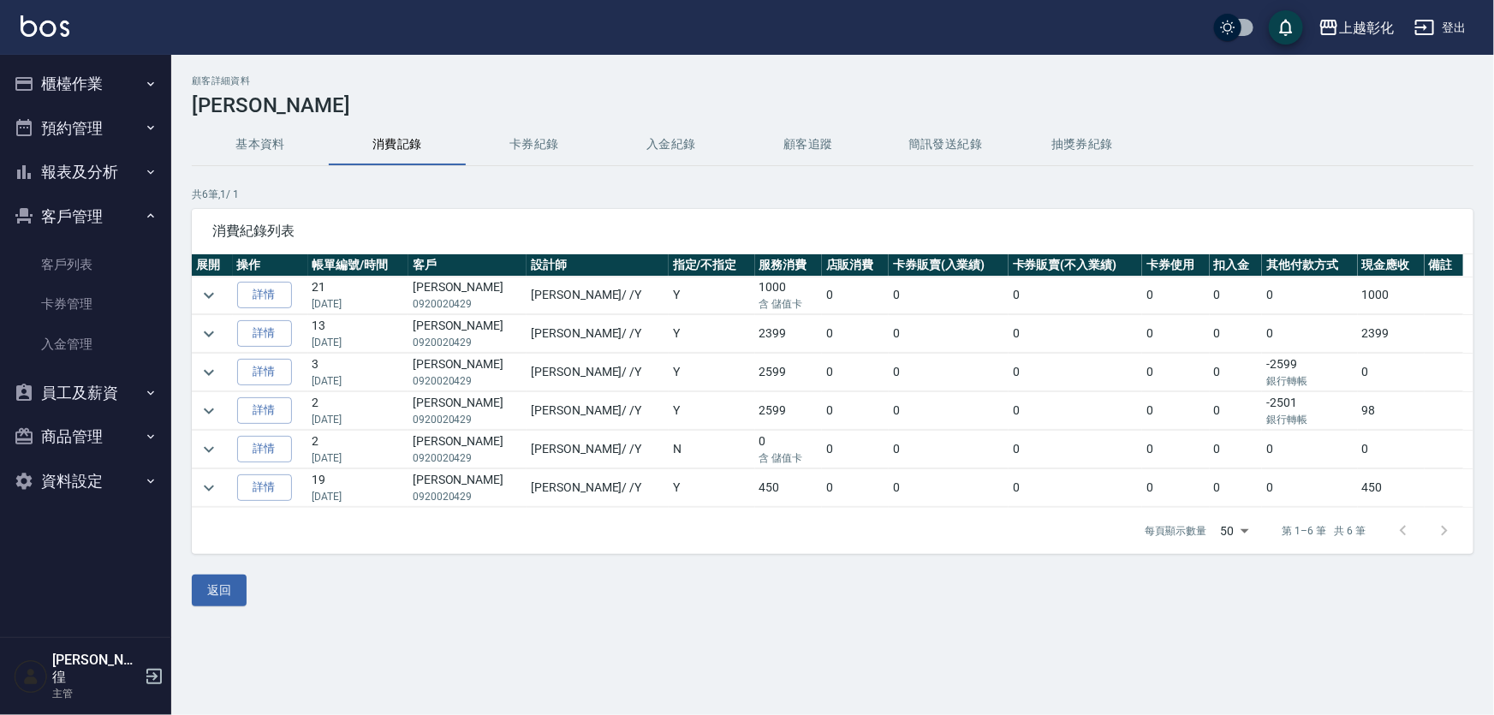
click at [678, 143] on button "入金紀錄" at bounding box center [671, 144] width 137 height 41
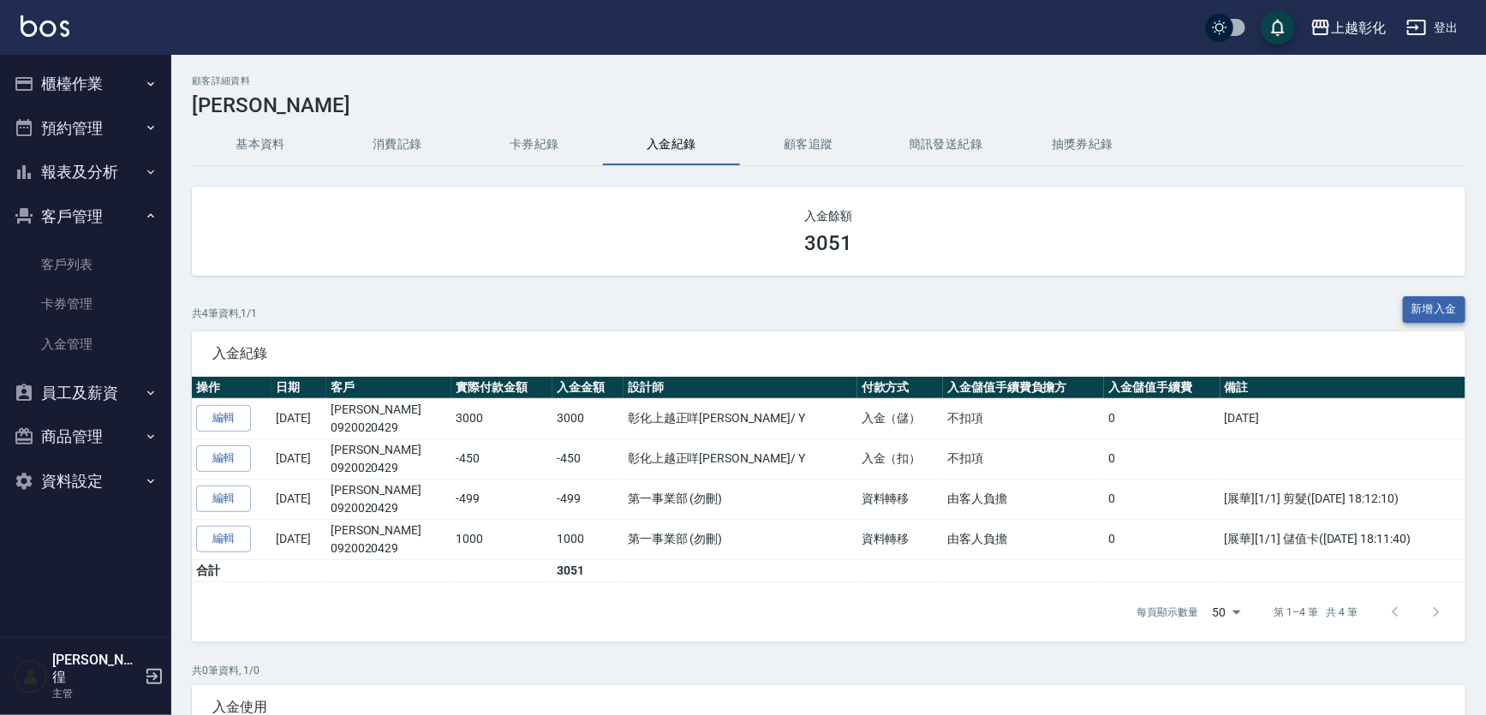
click at [1419, 307] on button "新增入金" at bounding box center [1434, 309] width 63 height 27
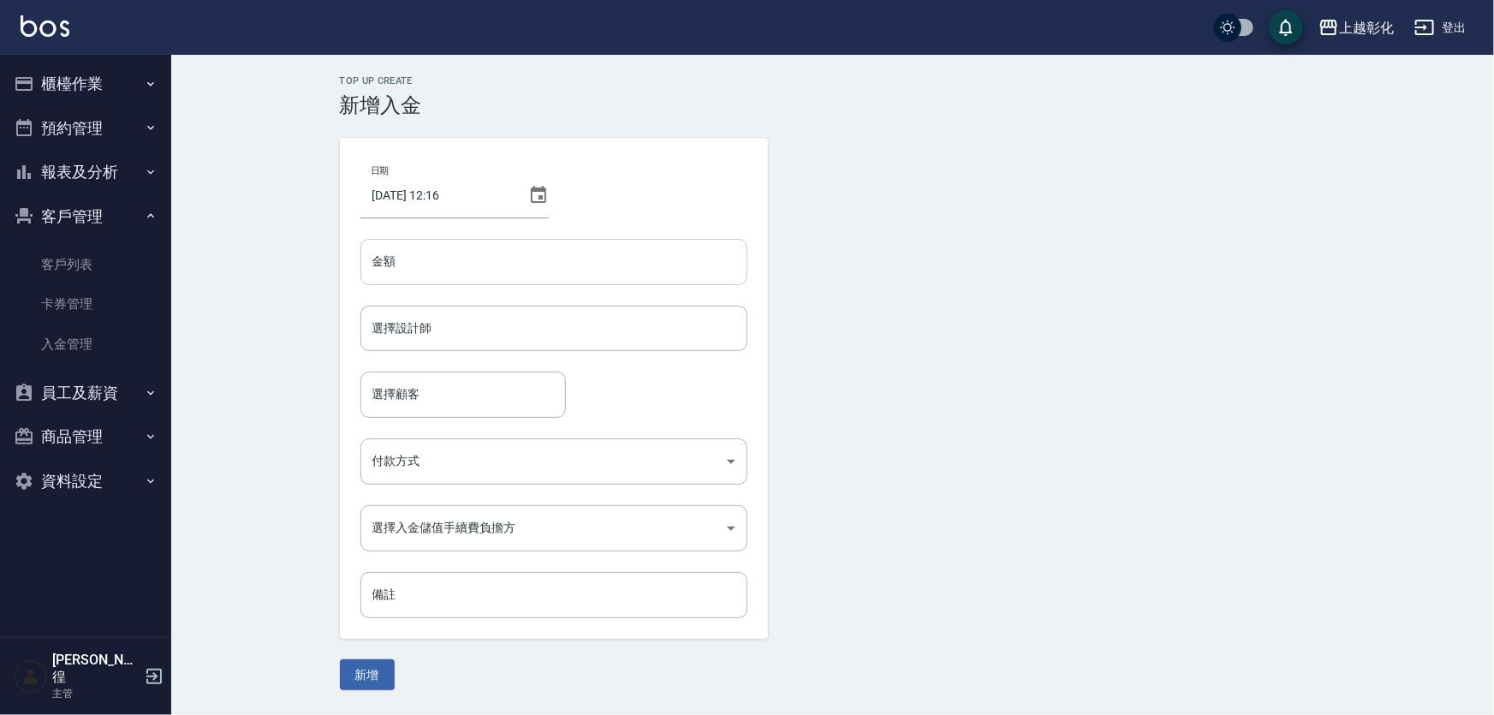
click at [542, 274] on input "金額" at bounding box center [554, 262] width 387 height 46
type input "-370"
drag, startPoint x: 450, startPoint y: 325, endPoint x: 460, endPoint y: 325, distance: 9.4
click at [449, 325] on input "選擇設計師" at bounding box center [554, 328] width 372 height 30
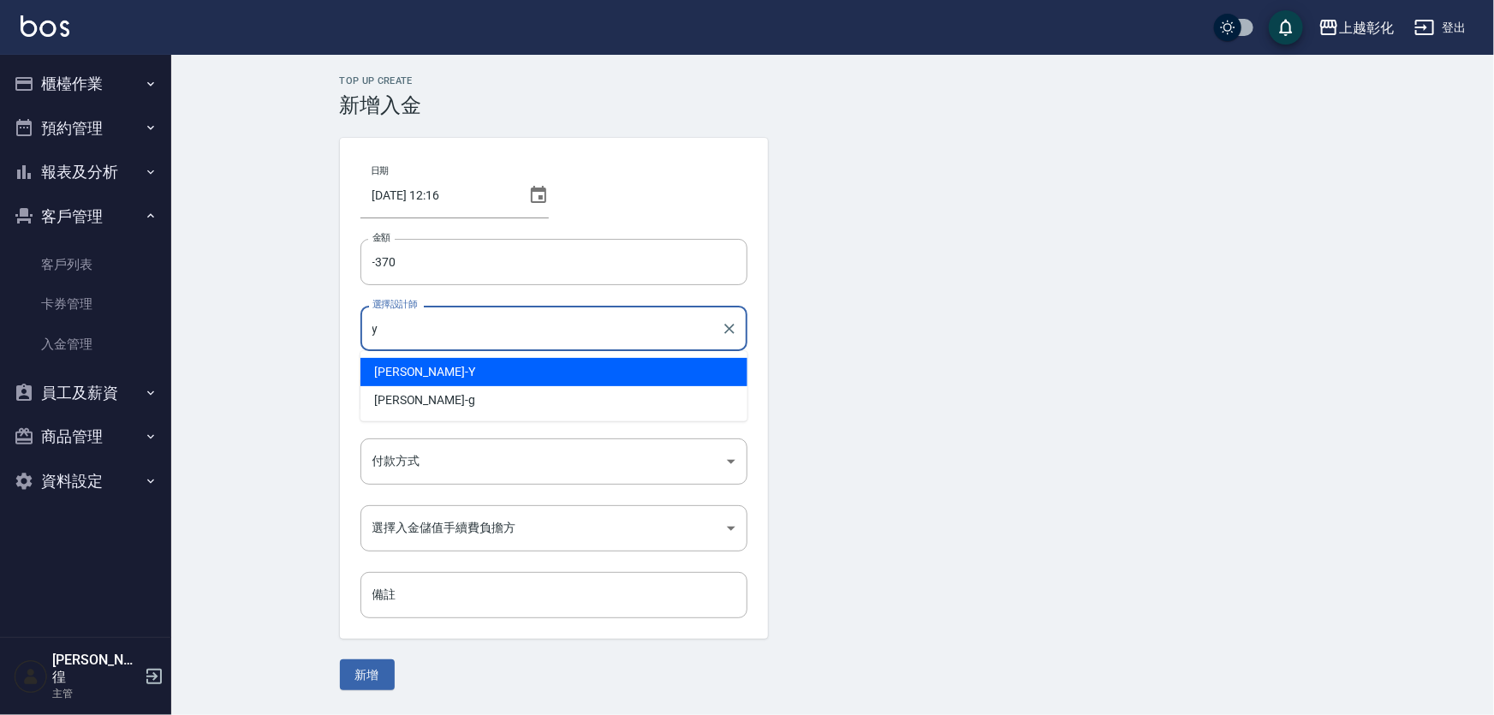
click at [414, 360] on div "[PERSON_NAME] -Y" at bounding box center [554, 372] width 387 height 28
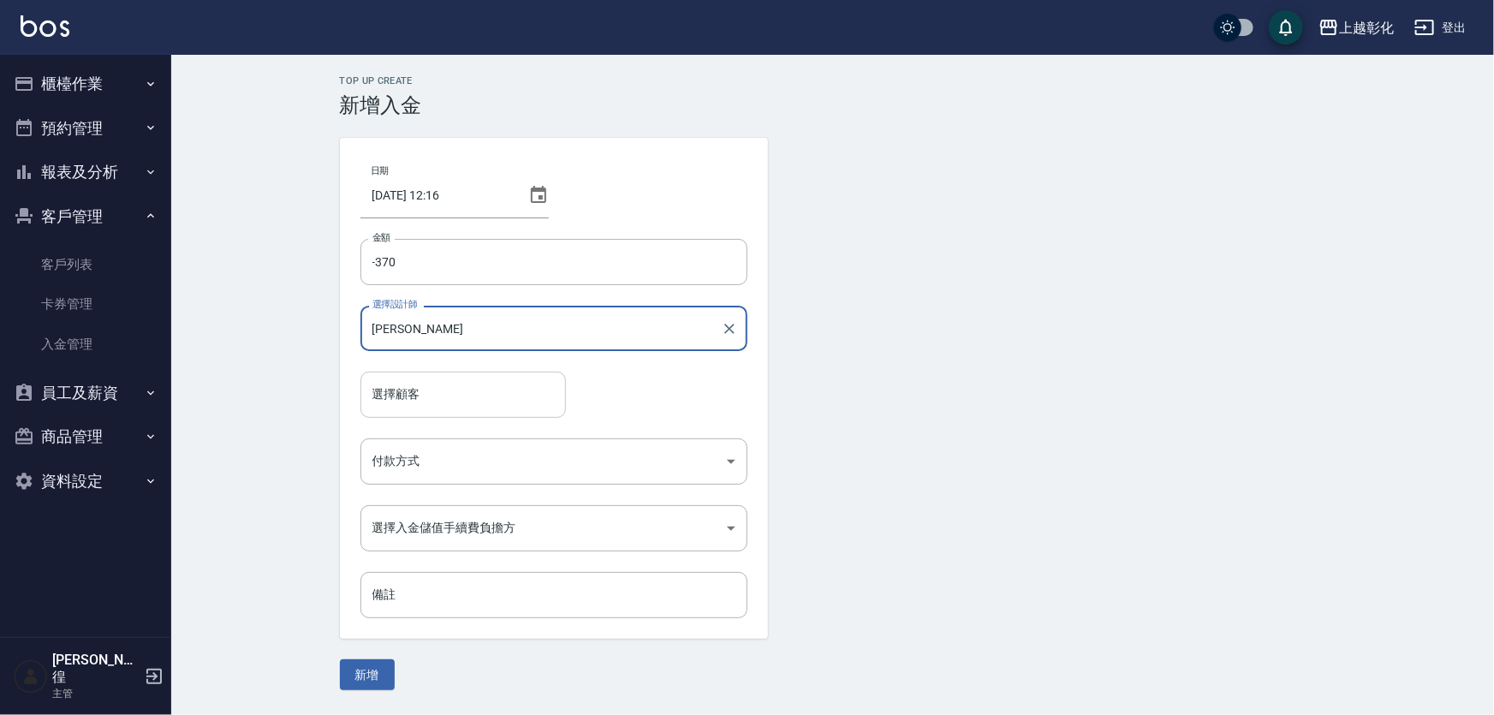
type input "[PERSON_NAME]"
click at [409, 401] on input "選擇顧客" at bounding box center [463, 394] width 190 height 30
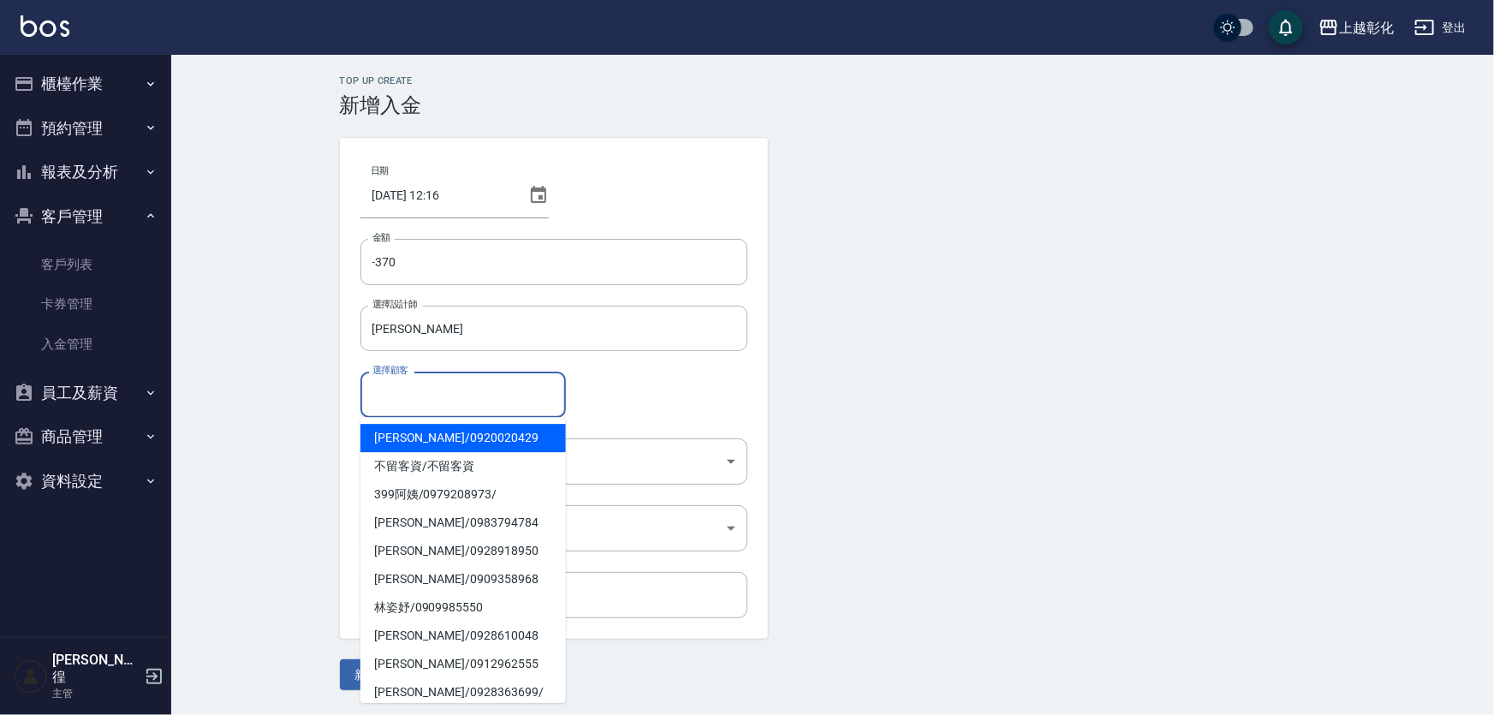
click at [416, 434] on span "林孟依 / 0920020429" at bounding box center [464, 438] width 206 height 28
type input "[PERSON_NAME]/0920020429"
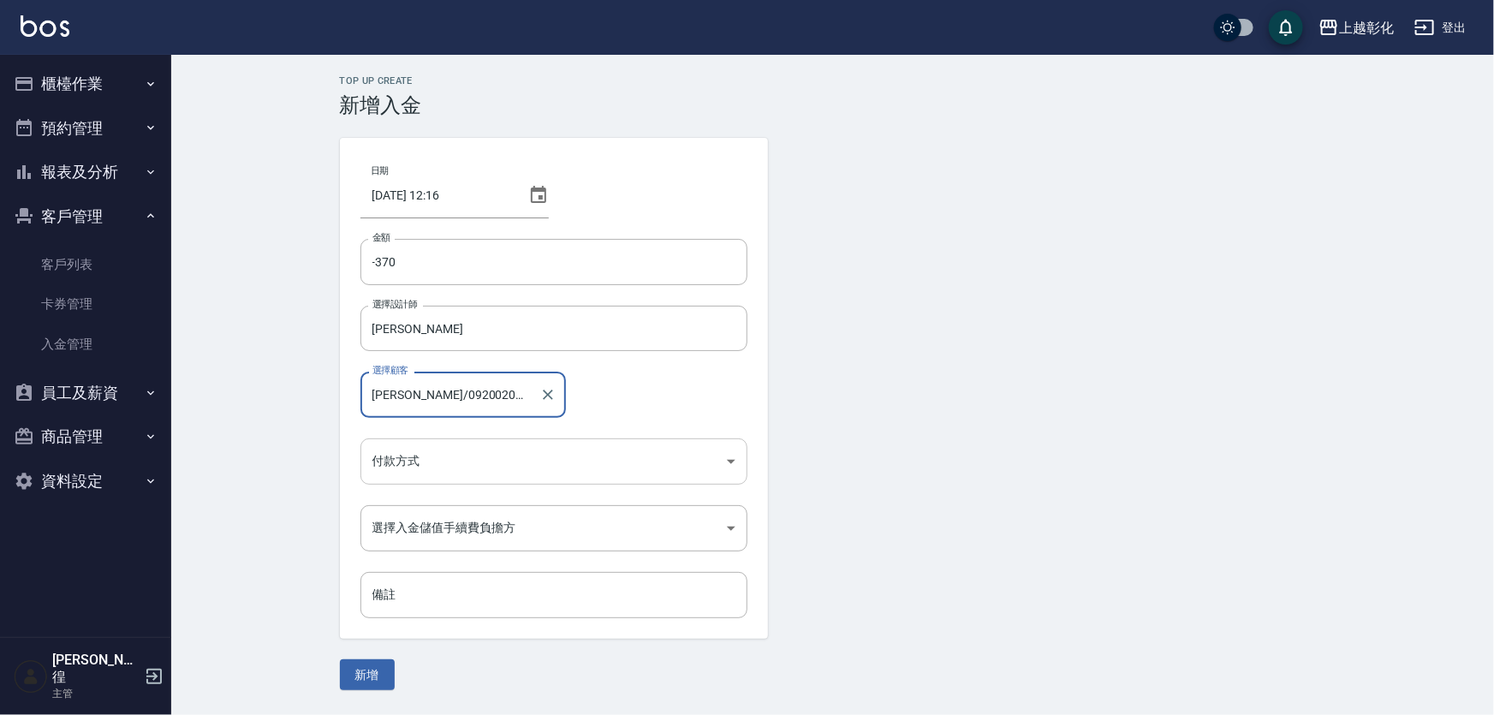
click at [406, 444] on body "上越彰化 登出 櫃檯作業 打帳單 帳單列表 現金收支登錄 材料自購登錄 每日結帳 排班表 現場電腦打卡 預約管理 預約管理 單日預約紀錄 單週預約紀錄 報表及…" at bounding box center [747, 357] width 1494 height 715
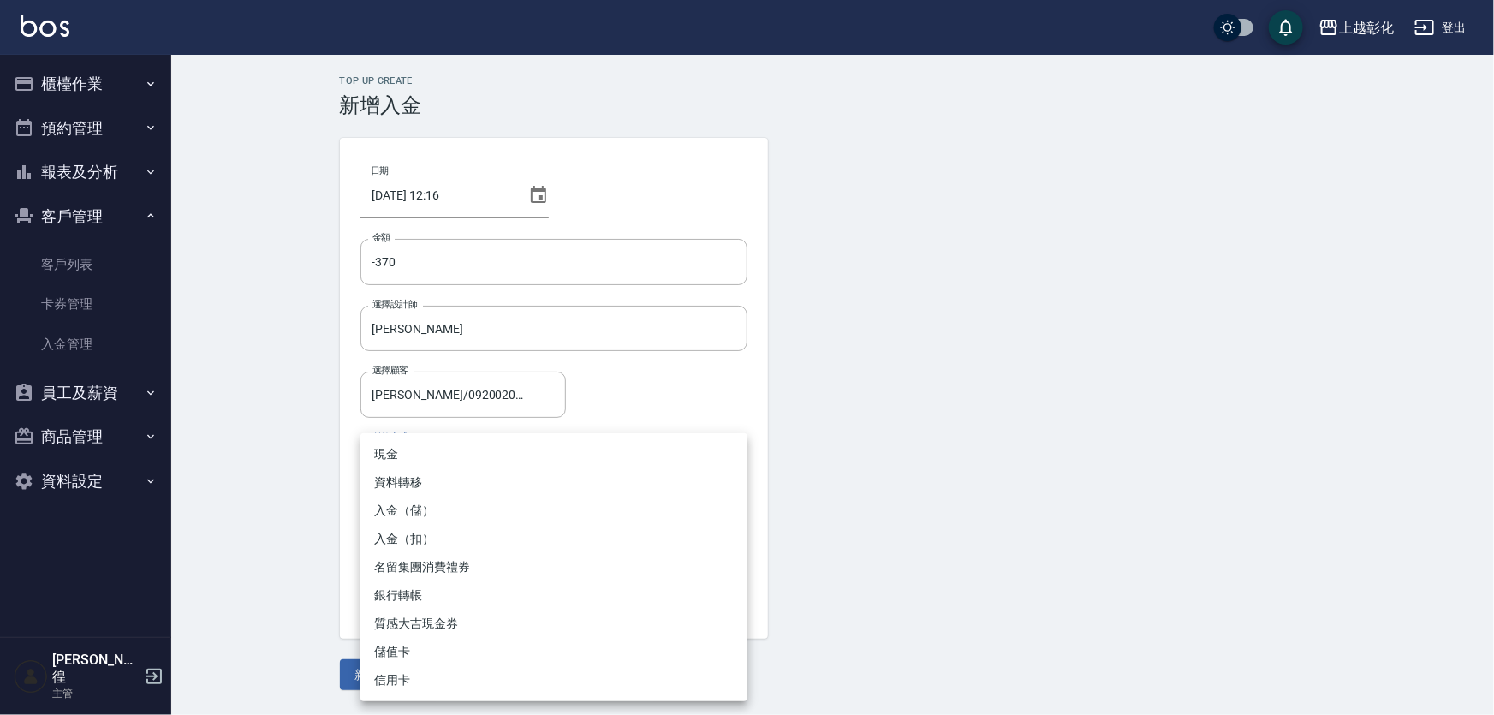
click at [394, 539] on li "入金（扣）" at bounding box center [554, 539] width 387 height 28
type input "入金（扣）"
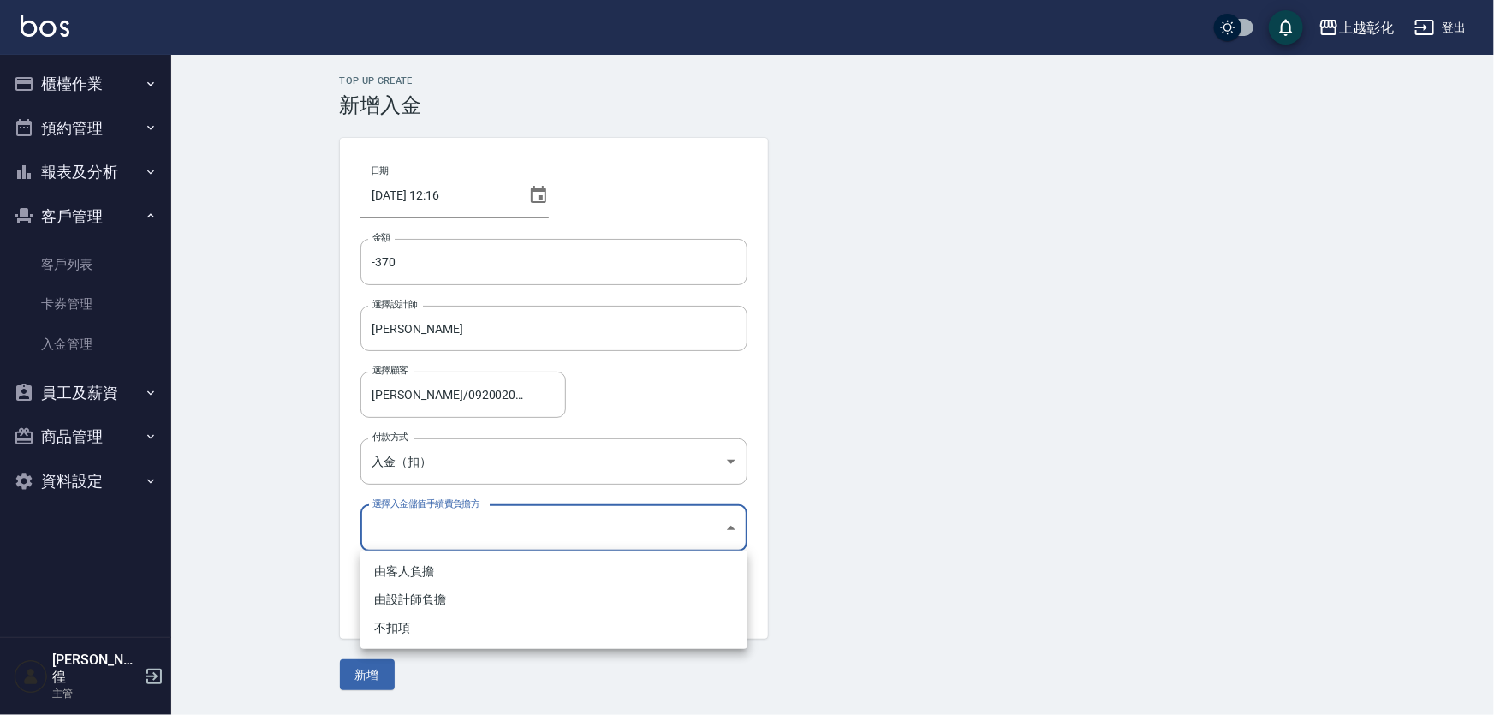
click at [414, 527] on body "上越彰化 登出 櫃檯作業 打帳單 帳單列表 現金收支登錄 材料自購登錄 每日結帳 排班表 現場電腦打卡 預約管理 預約管理 單日預約紀錄 單週預約紀錄 報表及…" at bounding box center [747, 357] width 1494 height 715
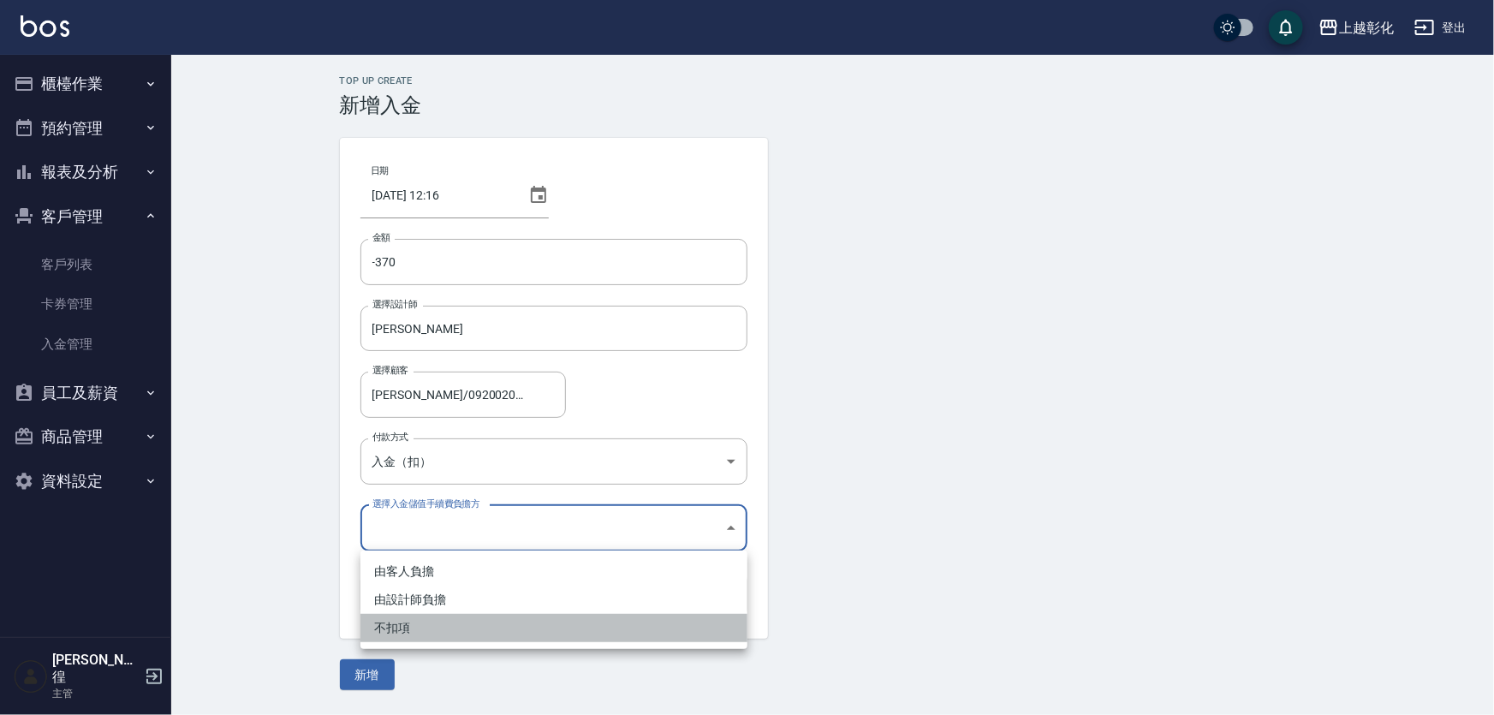
click at [393, 634] on li "不扣項" at bounding box center [554, 628] width 387 height 28
type input "WITHOUTHANDLINGFEE"
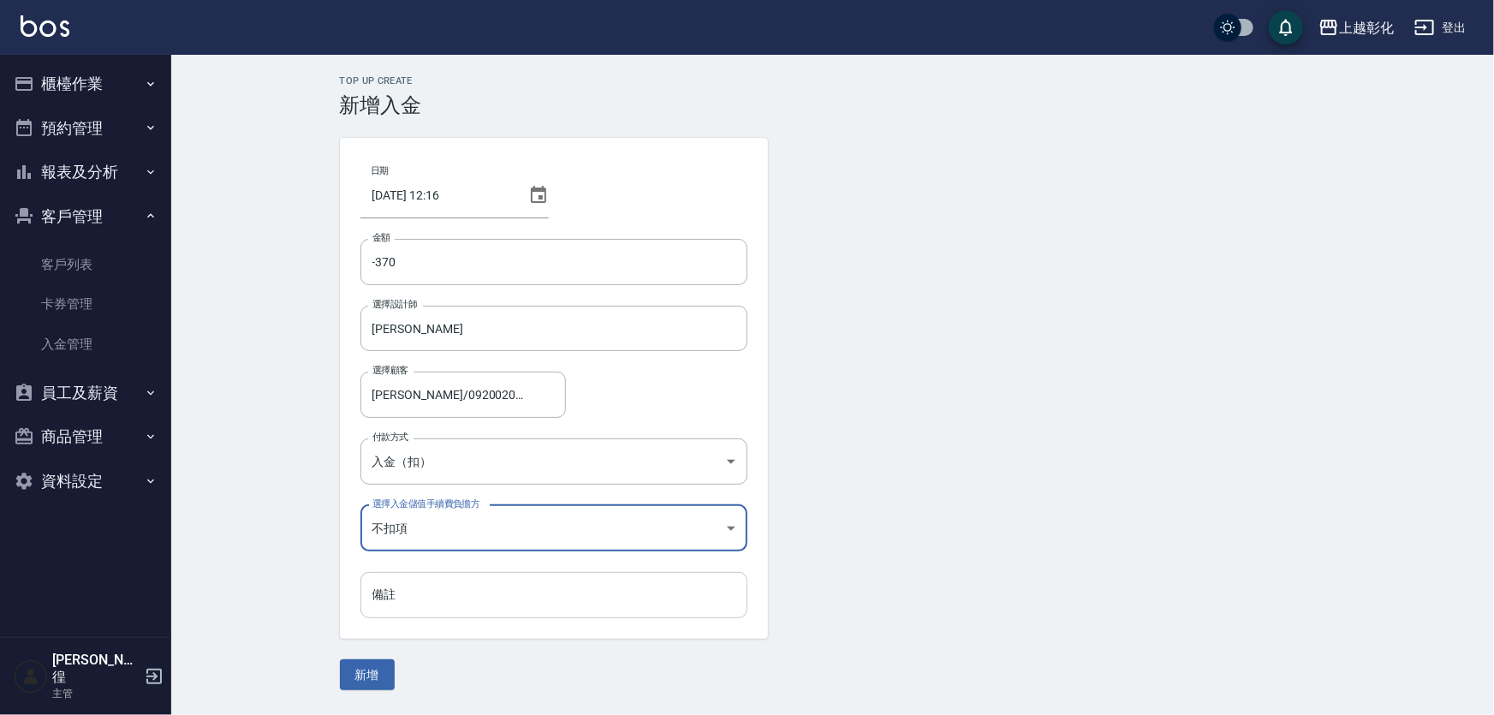
click at [401, 589] on input "備註" at bounding box center [554, 595] width 387 height 46
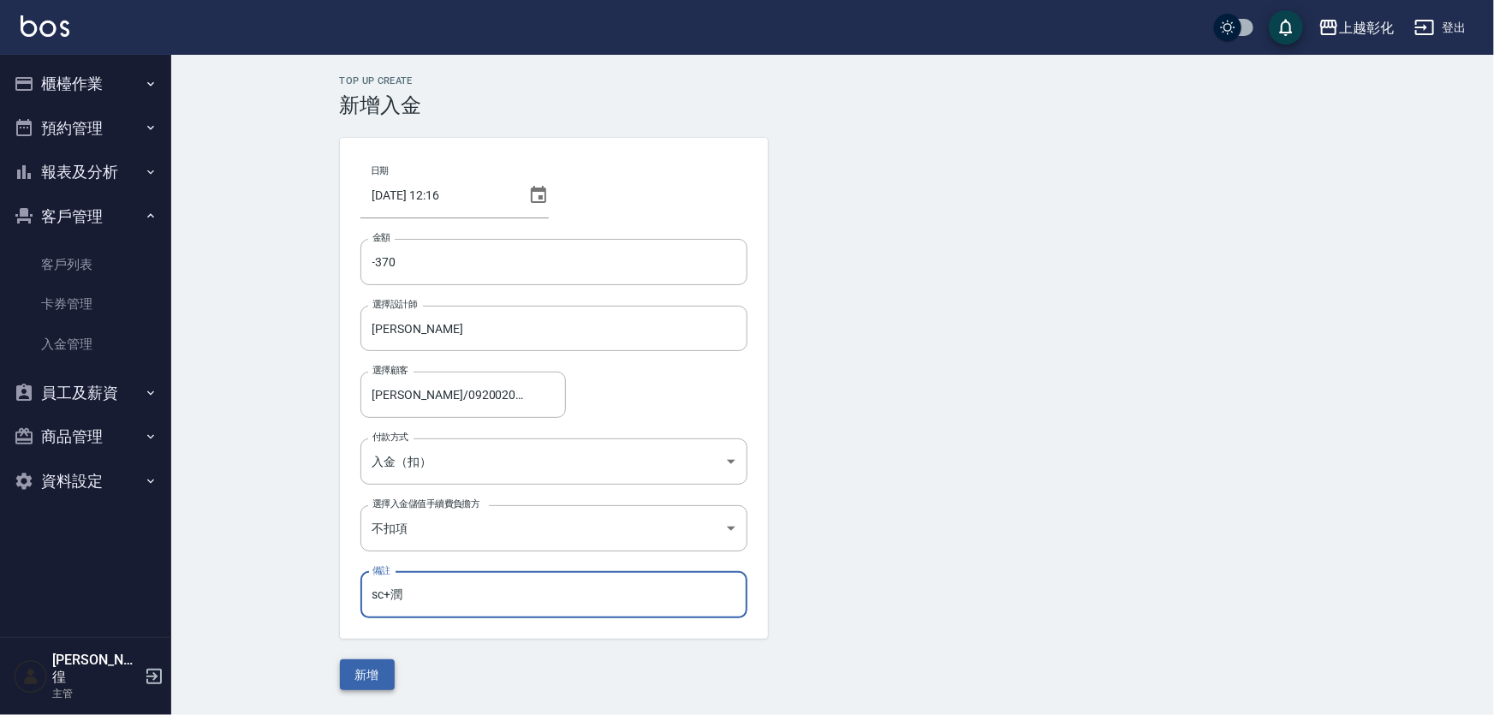
type input "sc+潤"
click at [351, 673] on button "新增" at bounding box center [367, 675] width 55 height 32
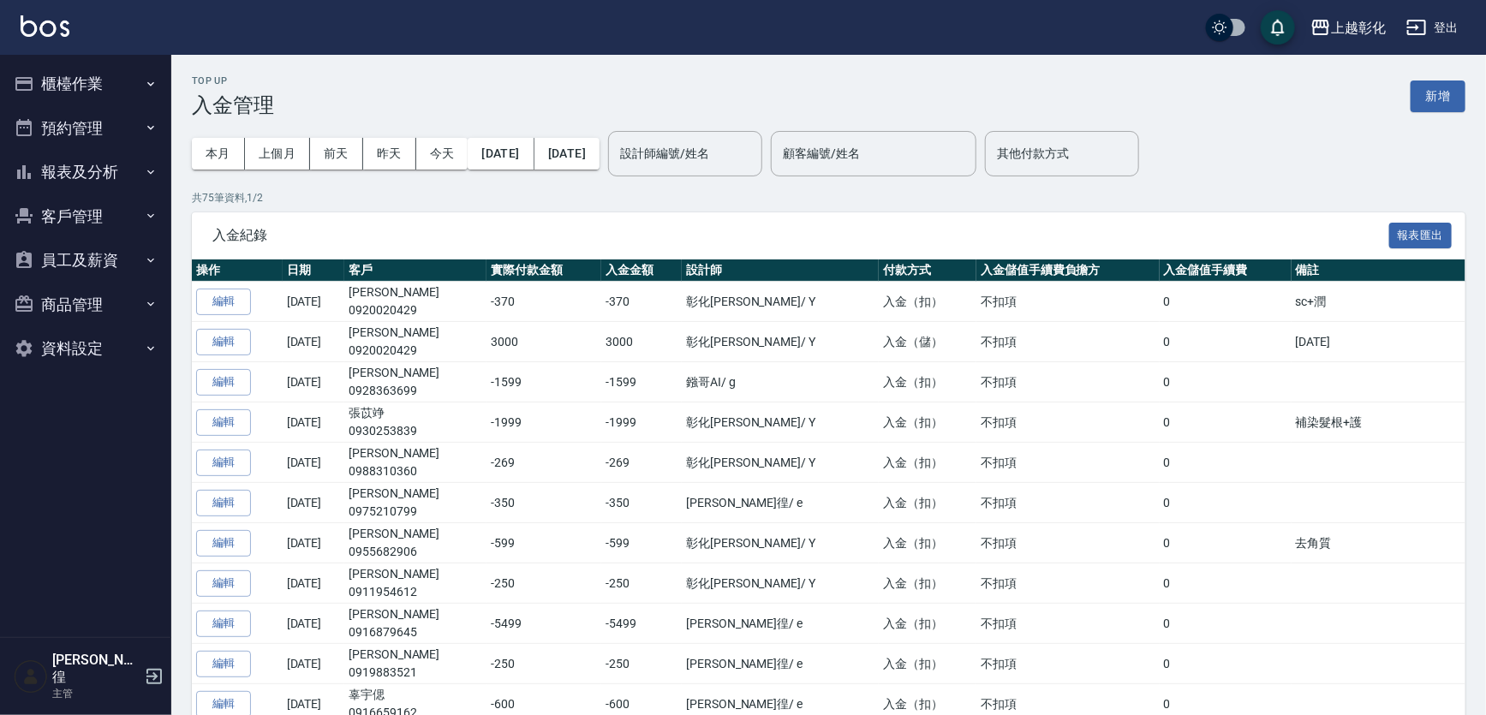
click at [79, 209] on button "客戶管理" at bounding box center [86, 216] width 158 height 45
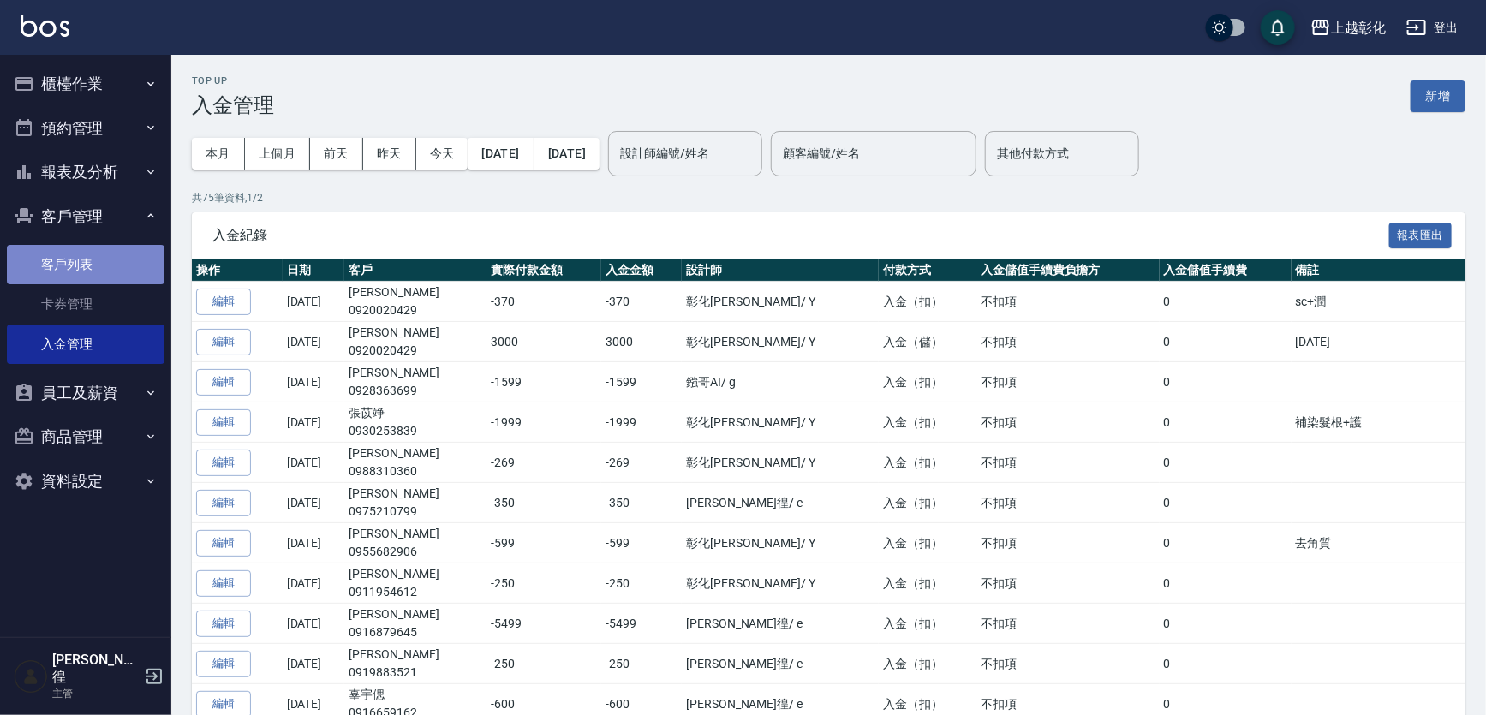
click at [74, 263] on link "客戶列表" at bounding box center [86, 264] width 158 height 39
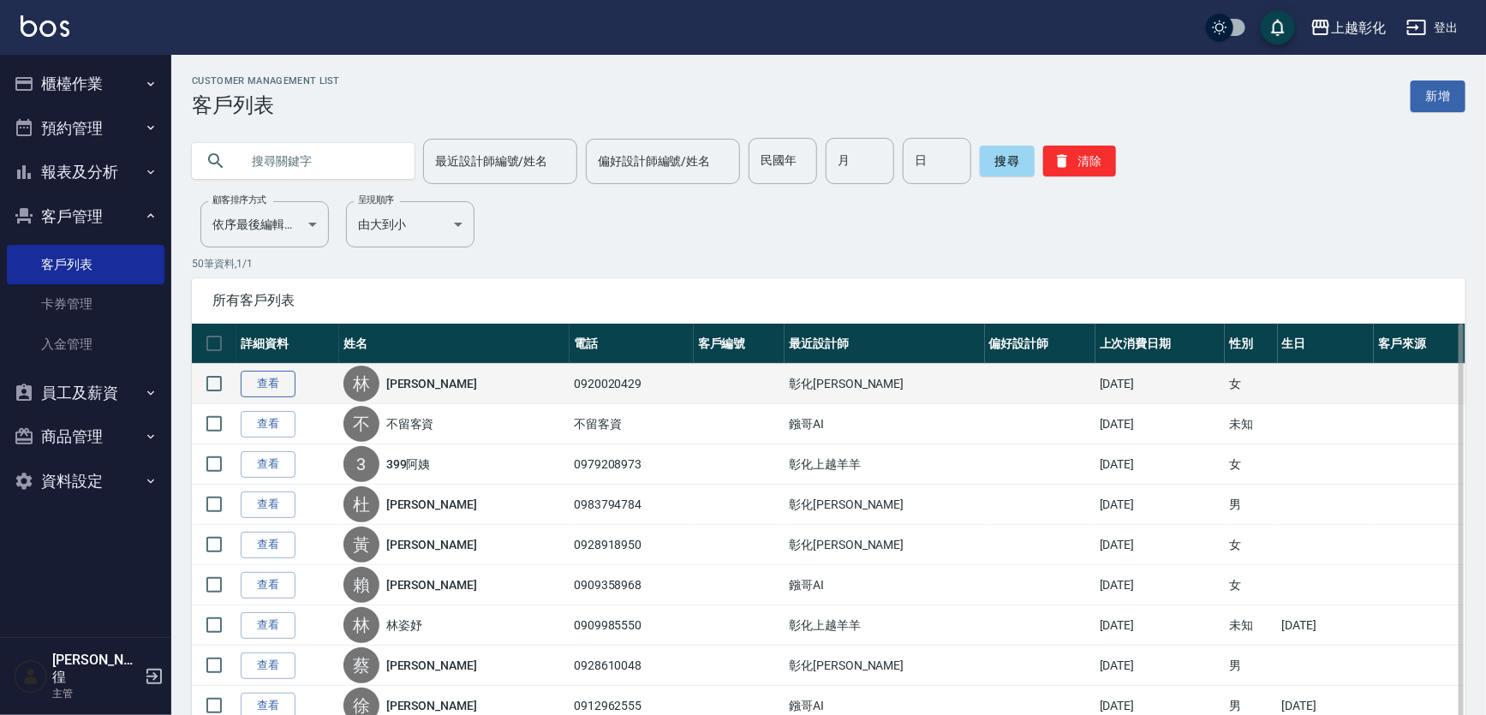
click at [263, 380] on link "查看" at bounding box center [268, 384] width 55 height 27
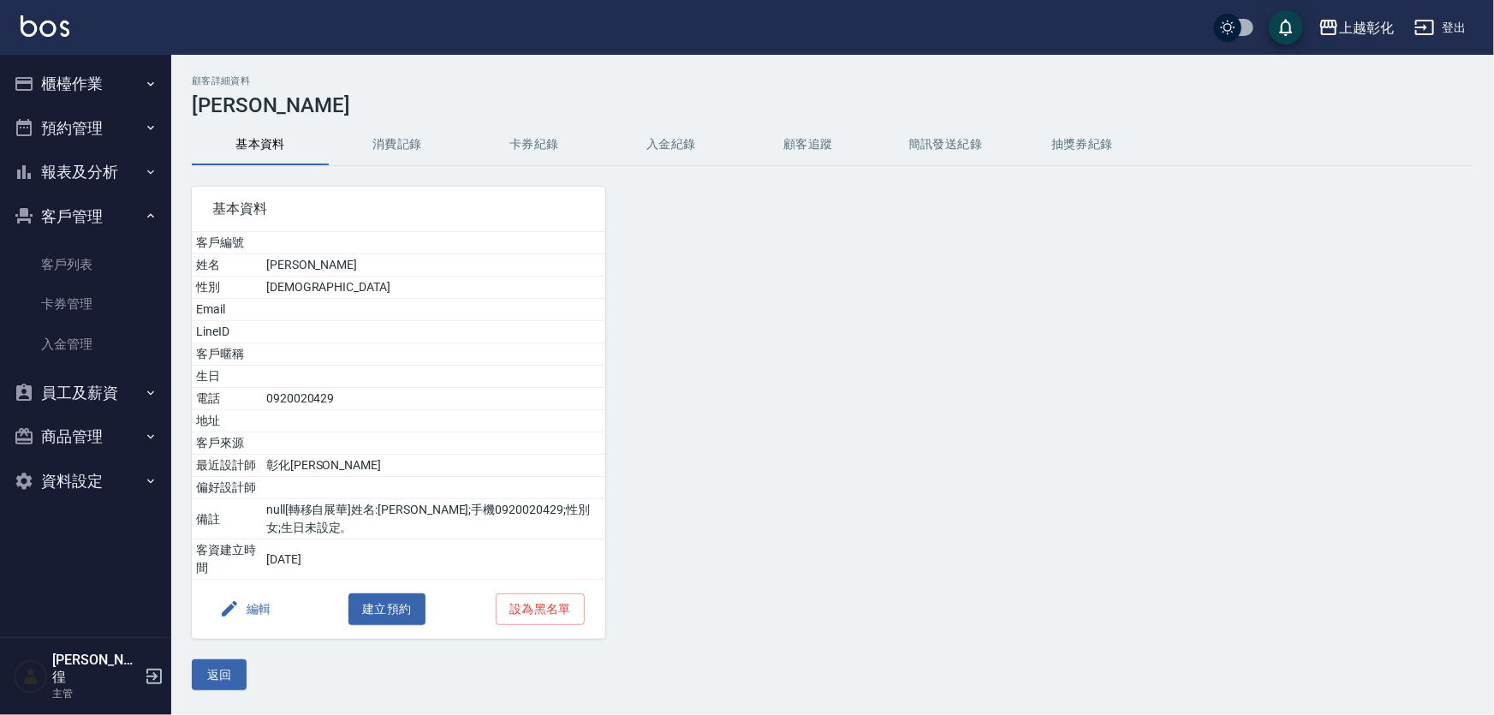
click at [676, 137] on button "入金紀錄" at bounding box center [671, 144] width 137 height 41
